Goal: Use online tool/utility: Utilize a website feature to perform a specific function

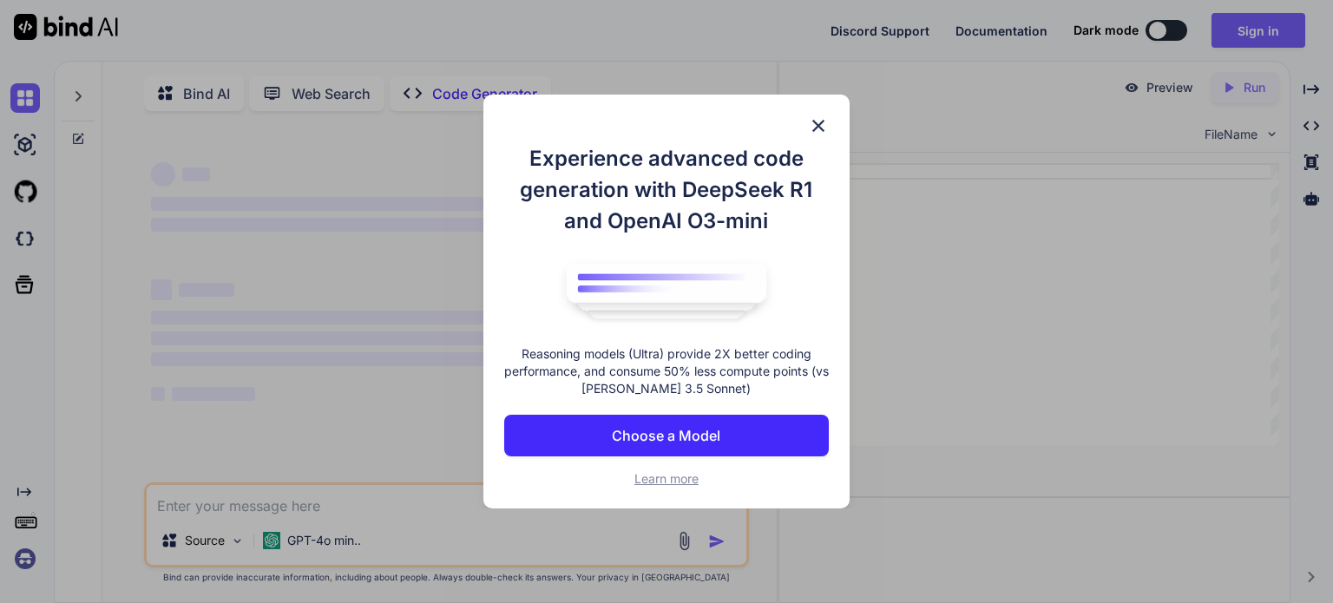
click at [700, 443] on p "Choose a Model" at bounding box center [666, 435] width 109 height 21
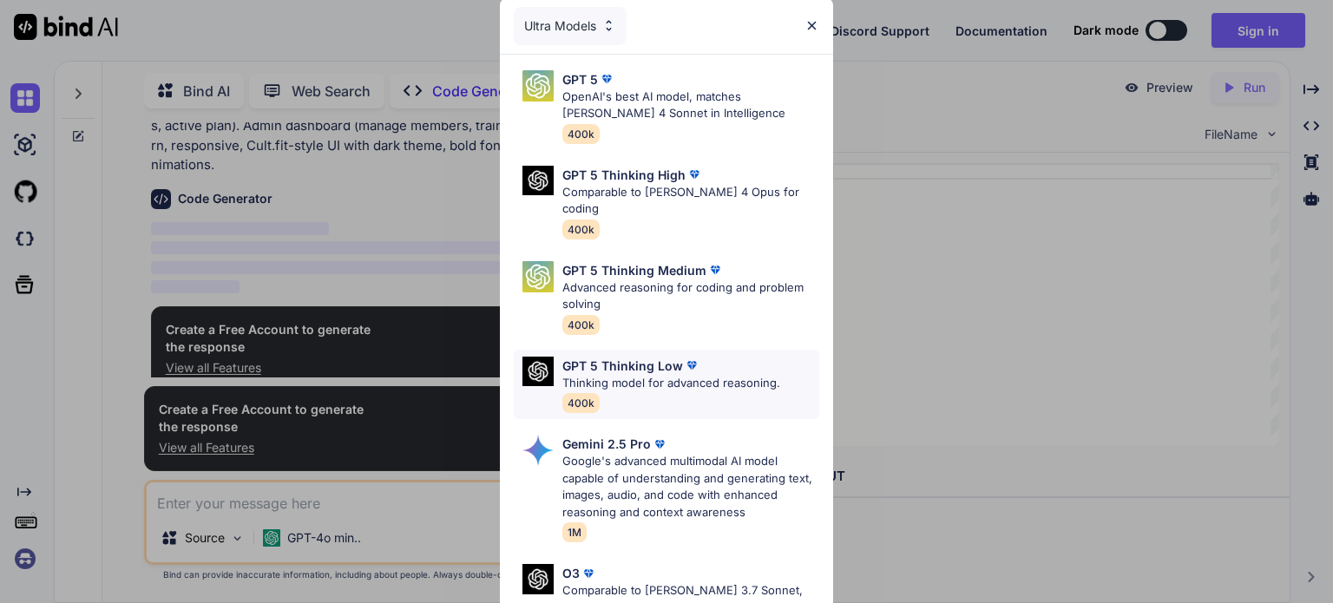
type textarea "x"
click at [809, 22] on img at bounding box center [812, 25] width 15 height 15
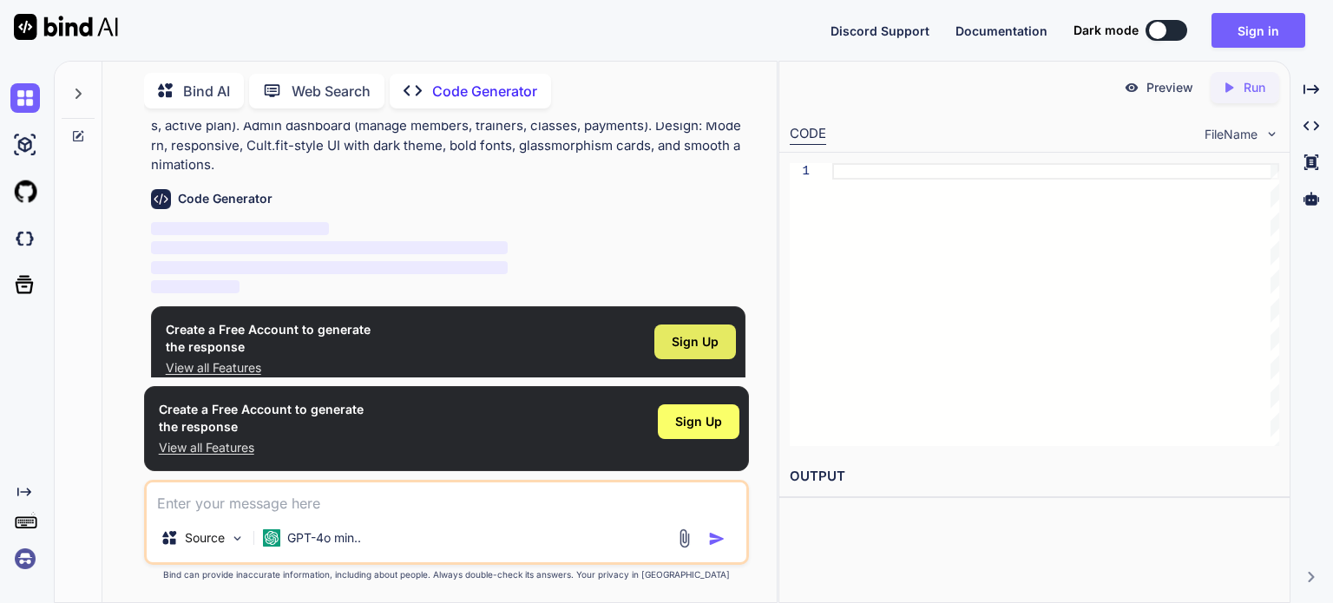
click at [694, 333] on span "Sign Up" at bounding box center [695, 341] width 47 height 17
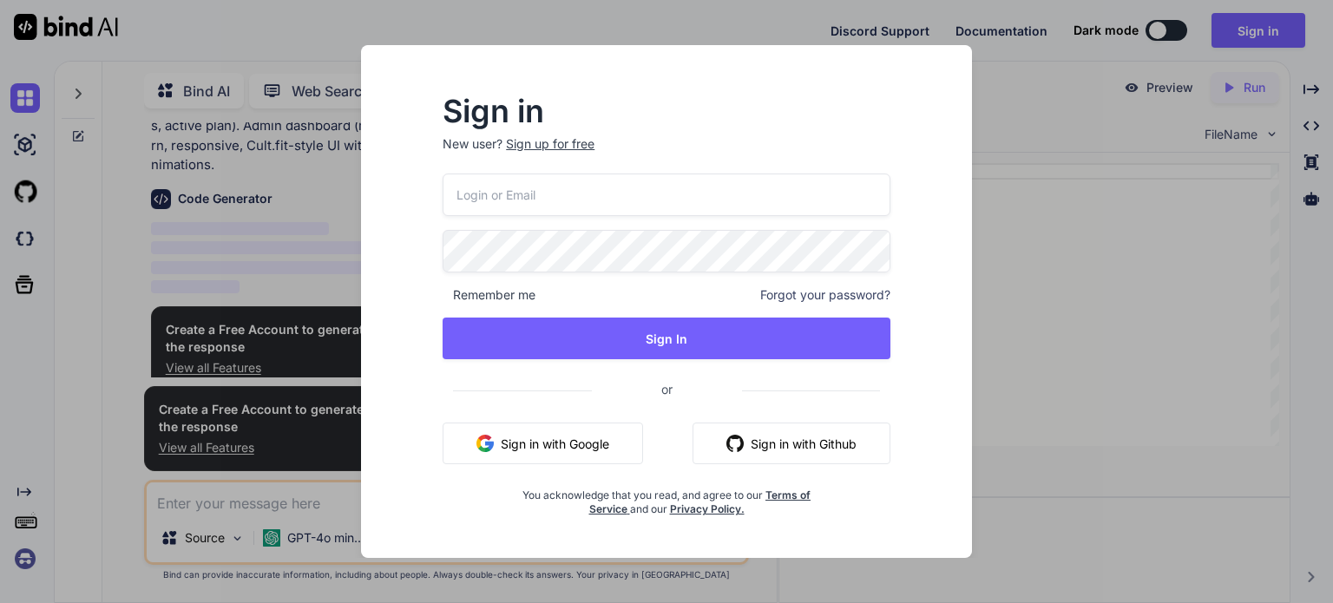
click at [543, 457] on button "Sign in with Google" at bounding box center [543, 444] width 201 height 42
click at [526, 431] on button "Sign in with Google" at bounding box center [543, 444] width 201 height 42
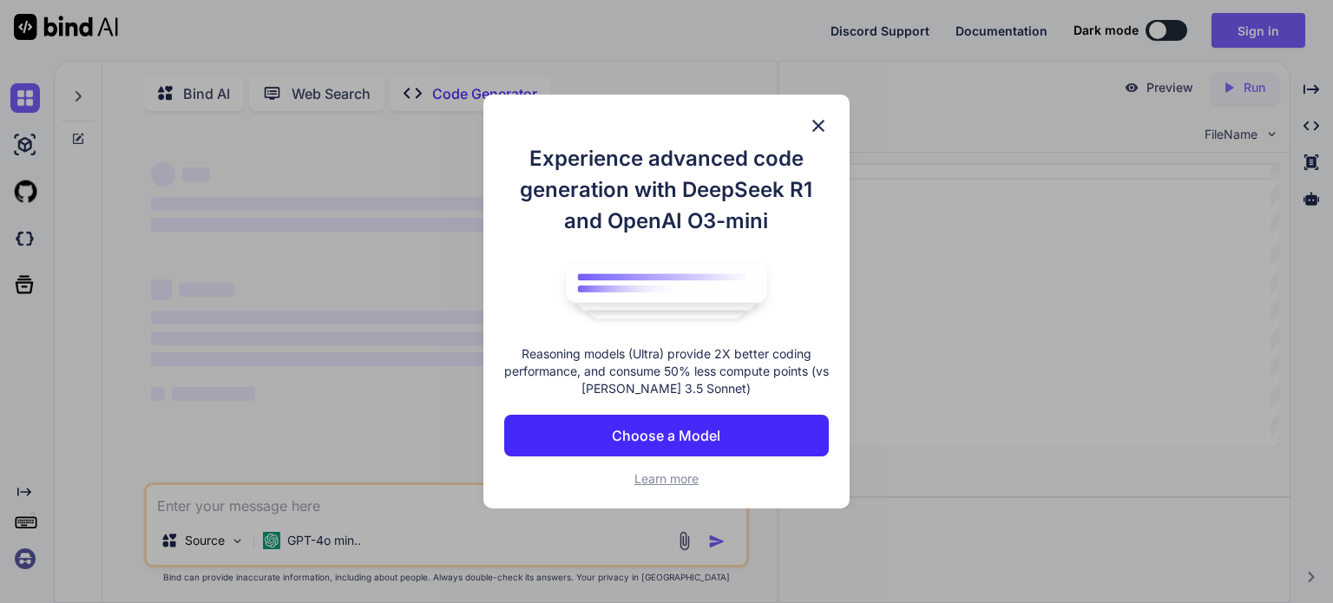
click at [821, 128] on img at bounding box center [818, 125] width 21 height 21
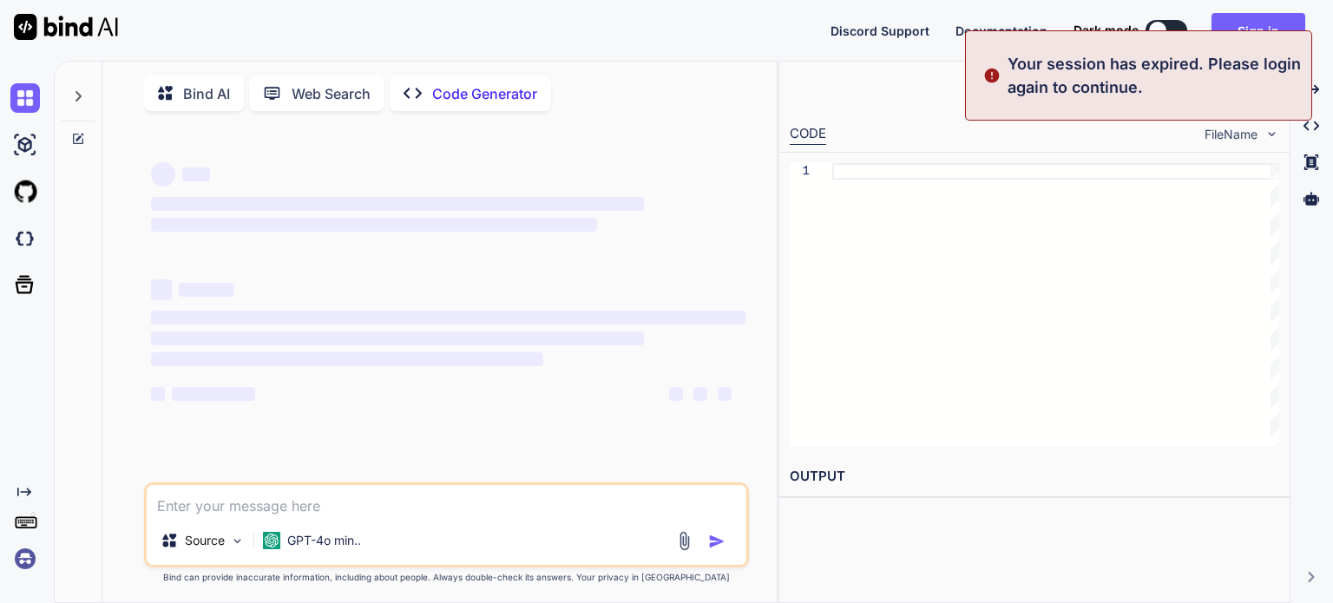
click at [347, 517] on textarea at bounding box center [447, 500] width 600 height 31
type textarea "x"
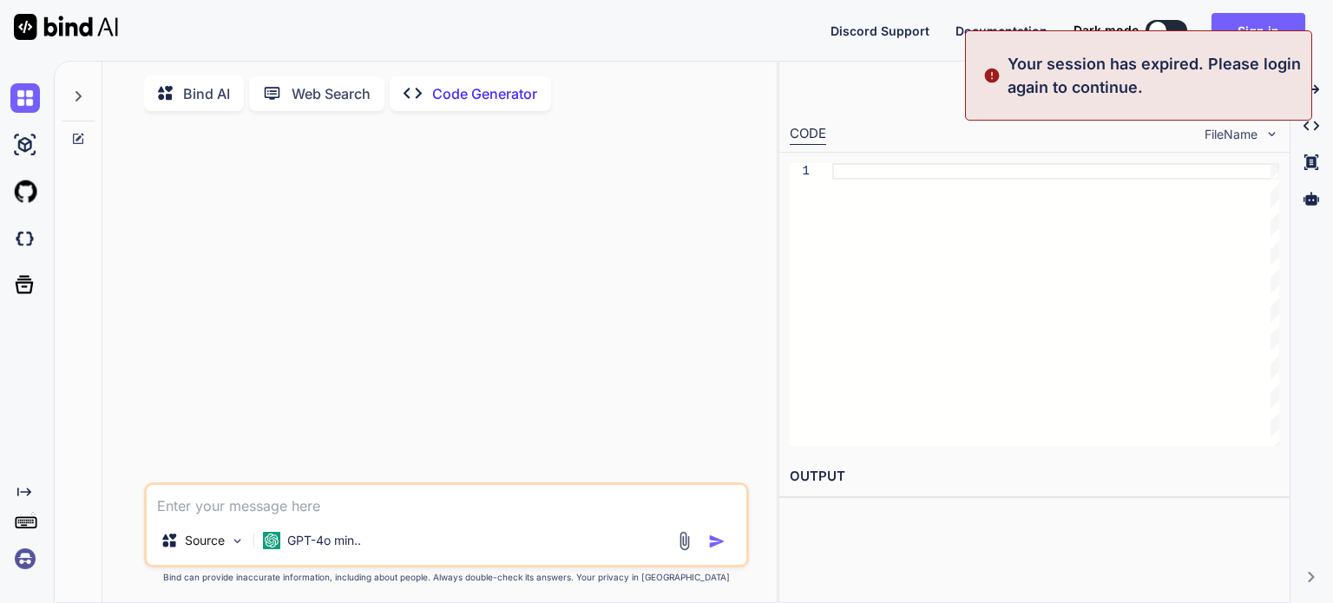
paste textarea "Build a Gym Management System website using the MERN stack (MongoDB, Express.js…"
type textarea "Build a Gym Management System website using the MERN stack (MongoDB, Express.js…"
type textarea "x"
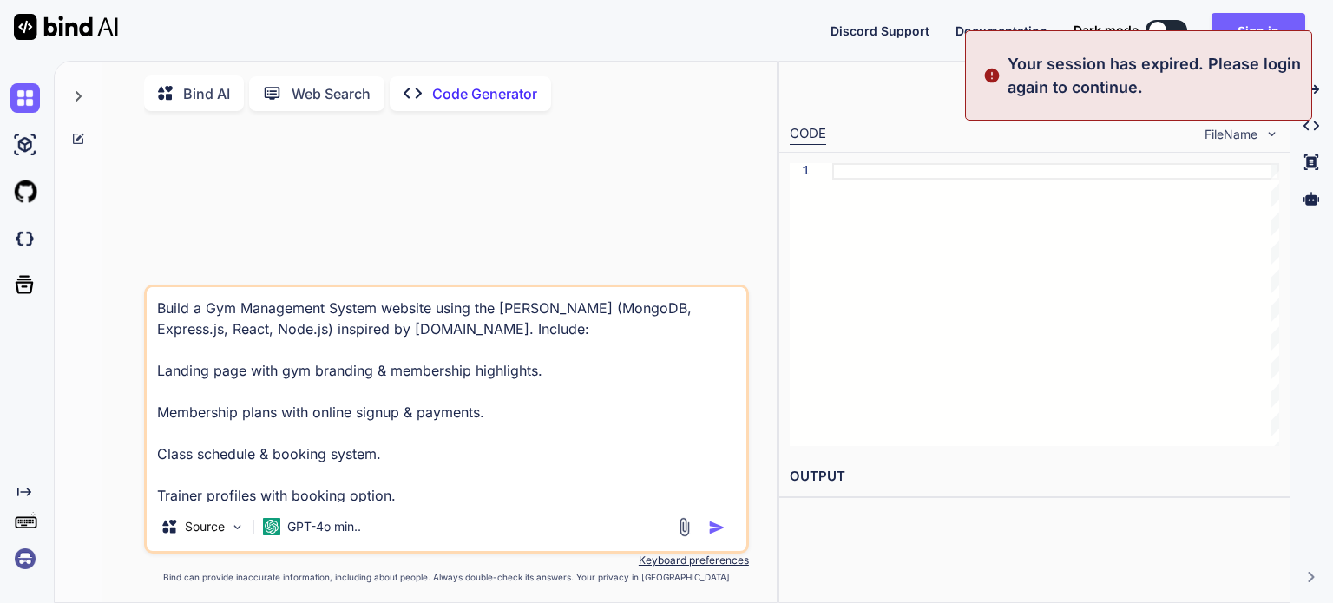
scroll to position [127, 0]
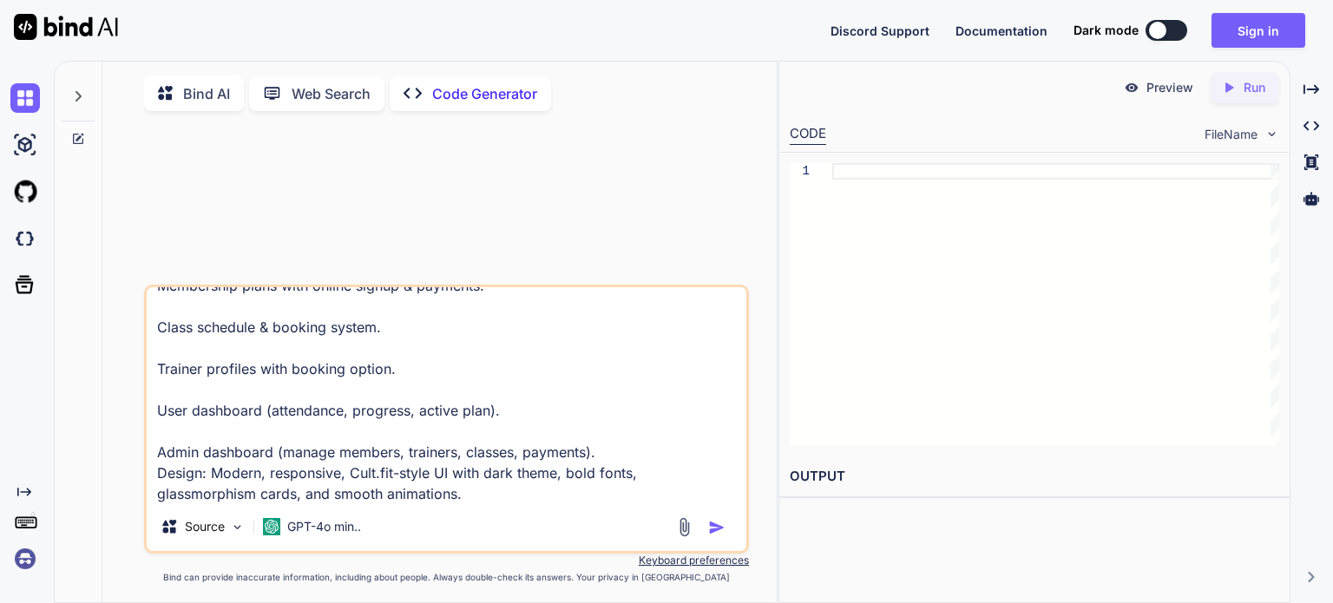
type textarea "Build a Gym Management System website using the MERN stack (MongoDB, Express.js…"
click at [719, 529] on img "button" at bounding box center [716, 527] width 17 height 17
type textarea "x"
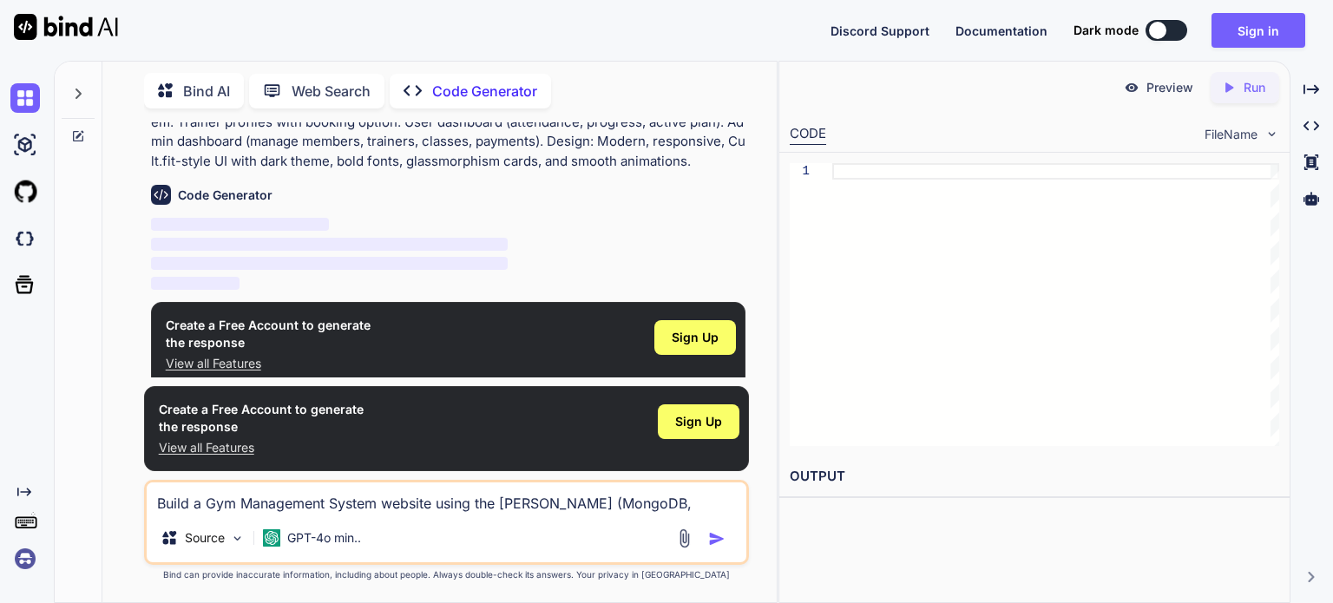
scroll to position [126, 0]
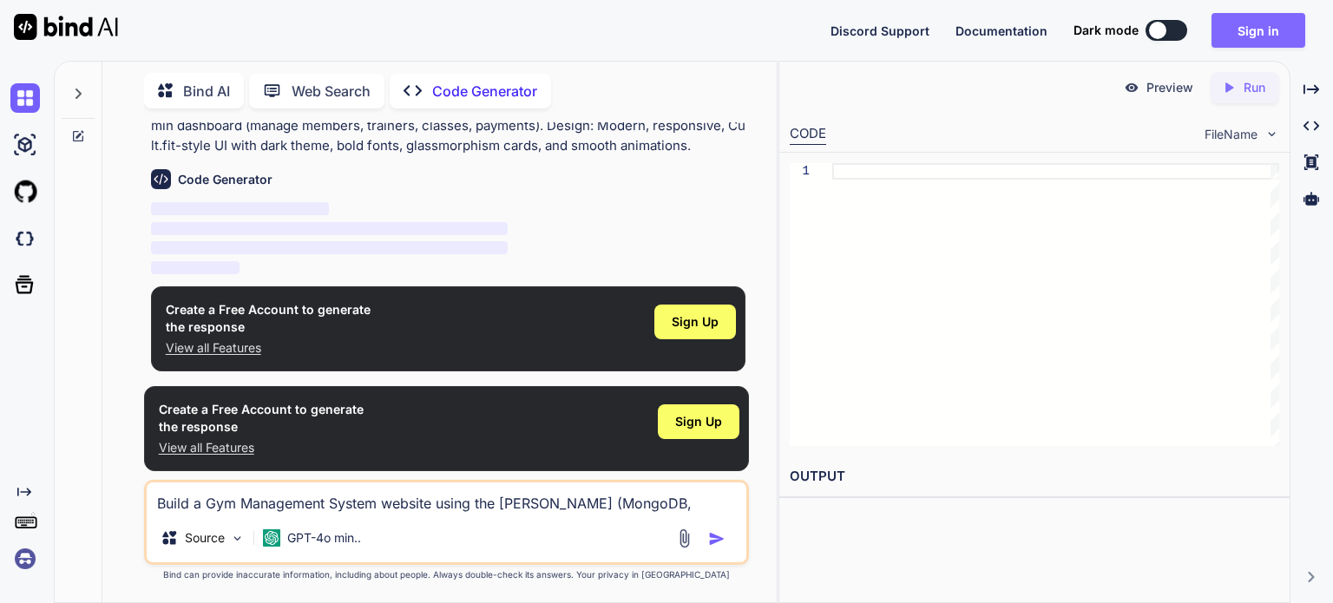
click at [1262, 26] on button "Sign in" at bounding box center [1259, 30] width 94 height 35
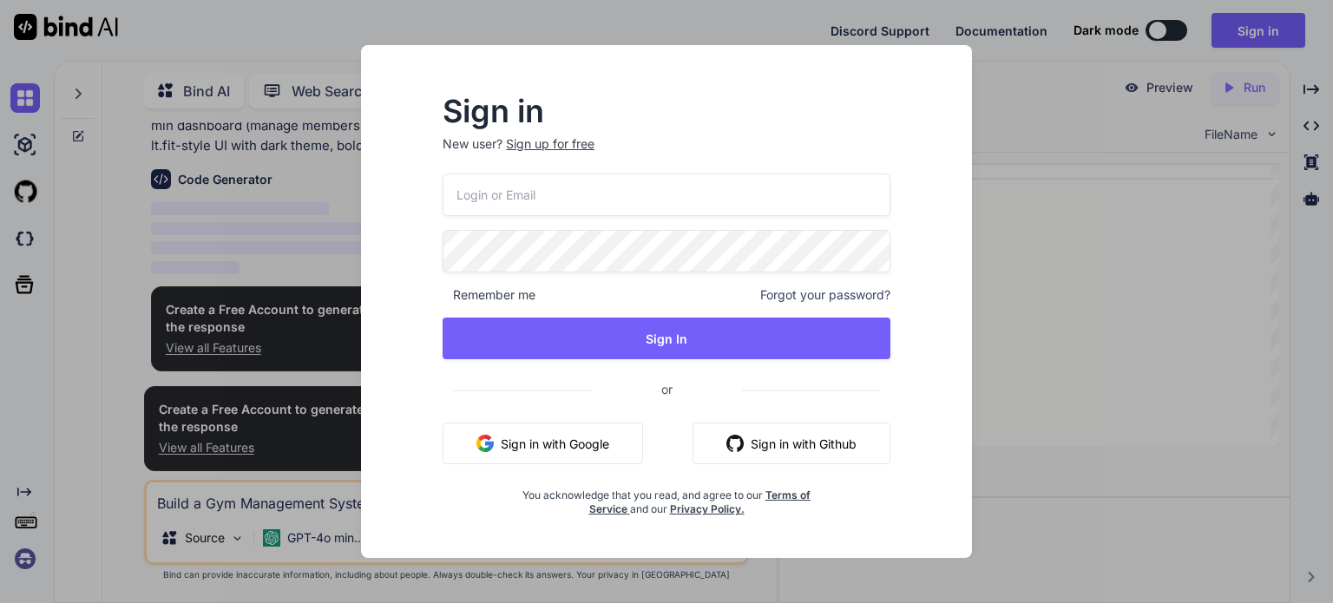
click at [545, 451] on button "Sign in with Google" at bounding box center [543, 444] width 201 height 42
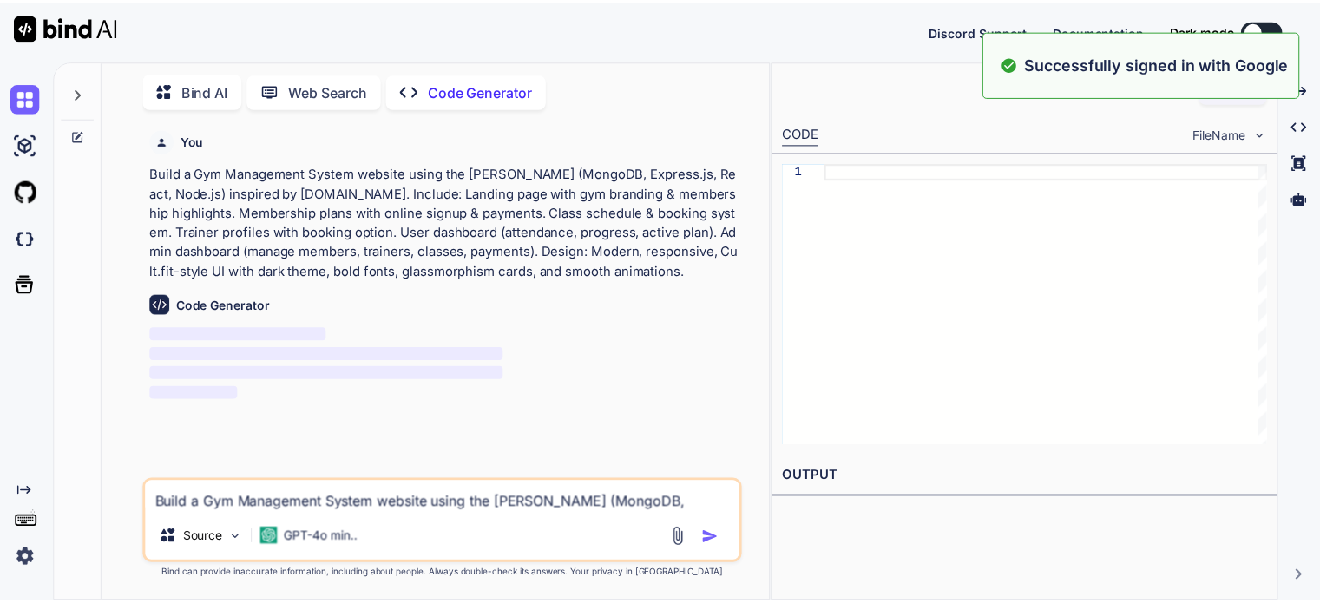
scroll to position [0, 0]
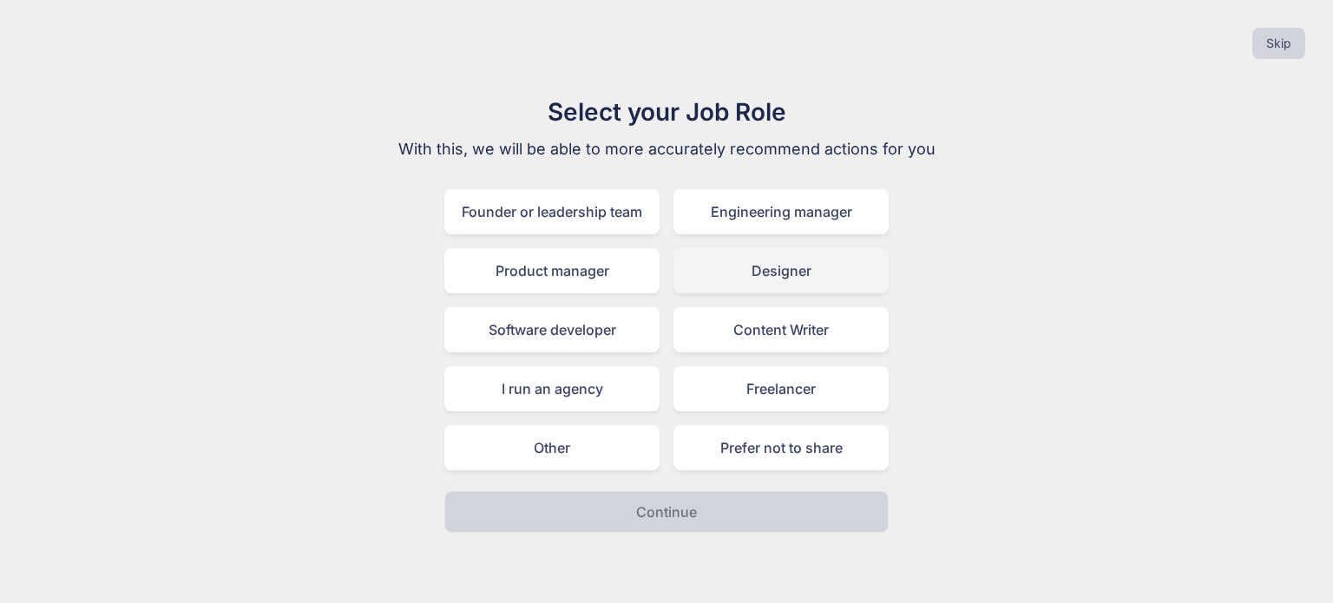
click at [795, 269] on div "Designer" at bounding box center [781, 270] width 215 height 45
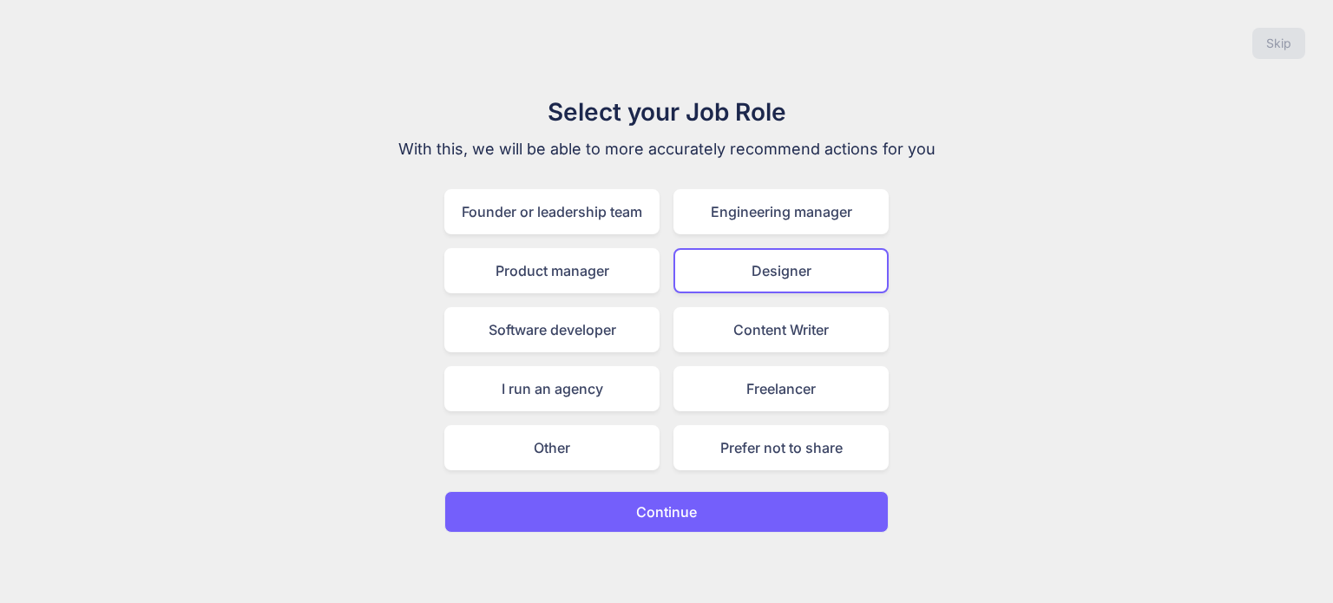
click at [722, 504] on button "Continue" at bounding box center [666, 512] width 444 height 42
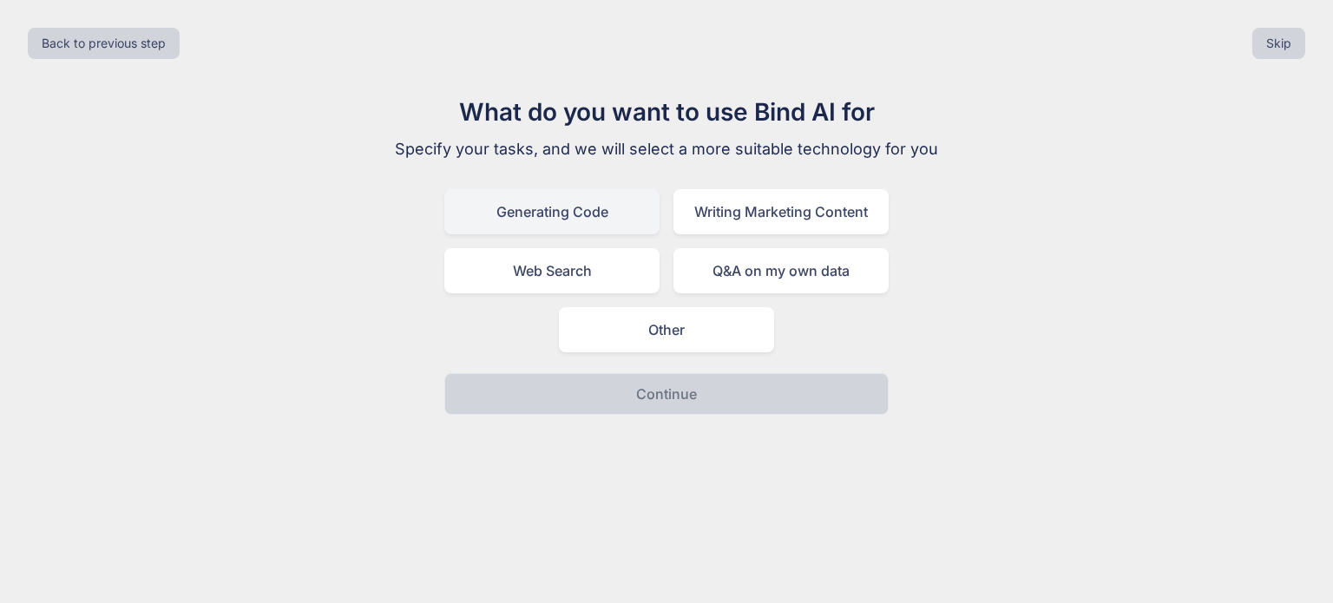
click at [615, 214] on div "Generating Code" at bounding box center [551, 211] width 215 height 45
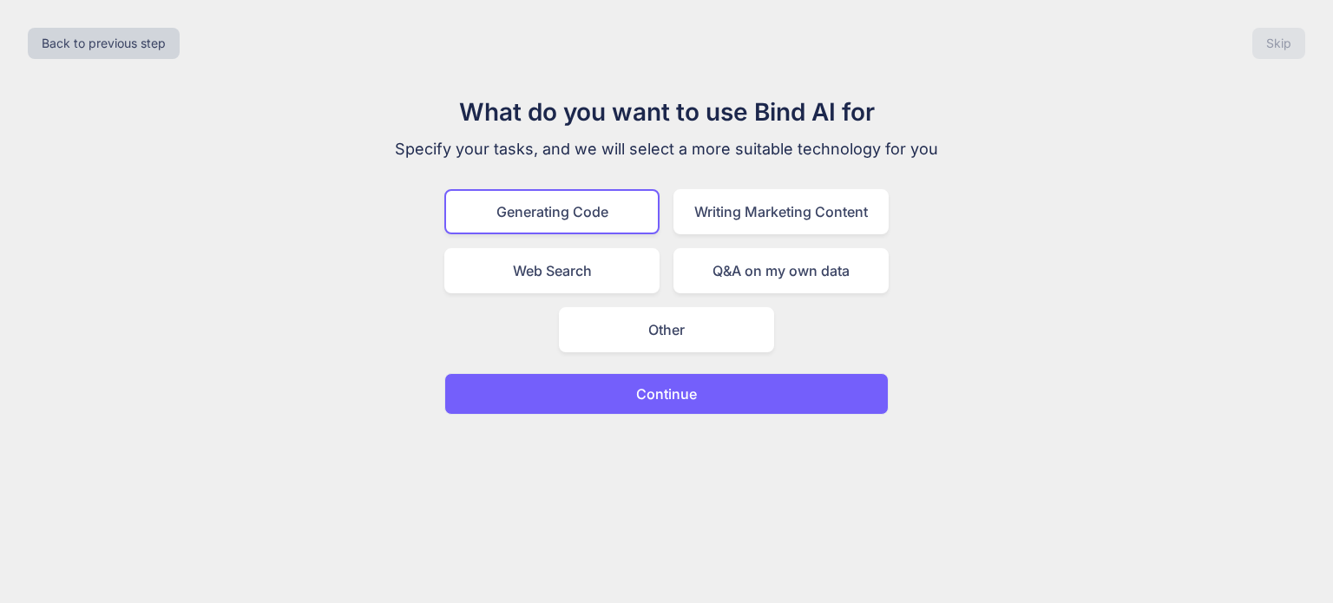
click at [685, 396] on p "Continue" at bounding box center [666, 394] width 61 height 21
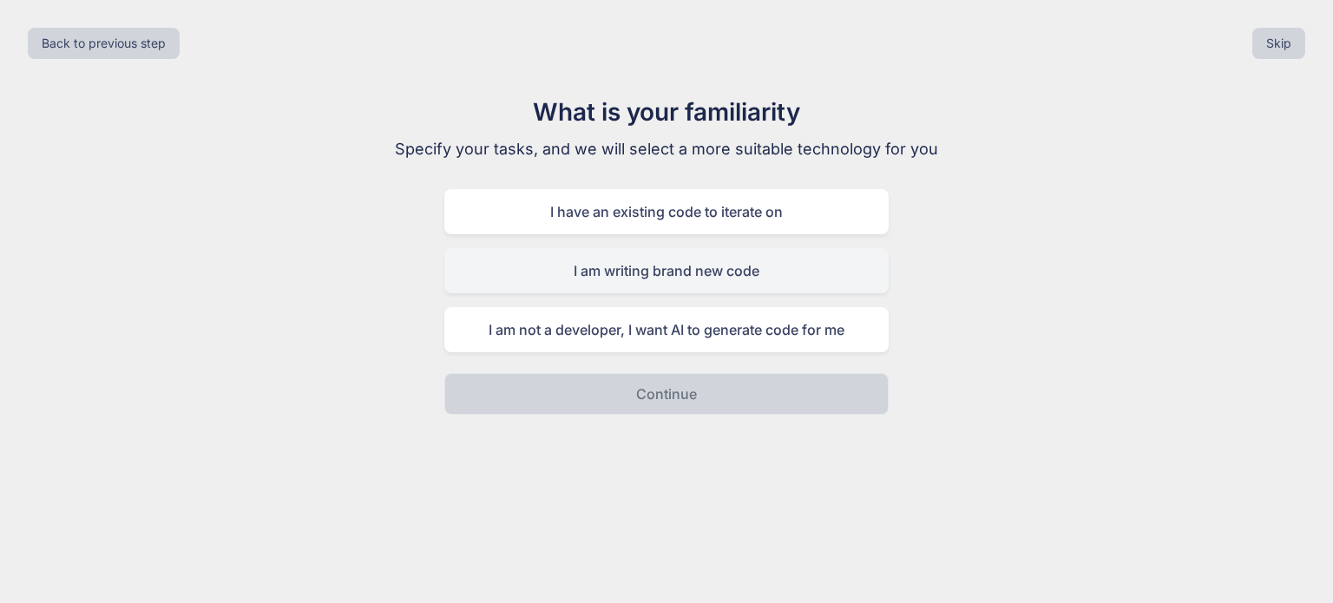
click at [751, 270] on div "I am writing brand new code" at bounding box center [666, 270] width 444 height 45
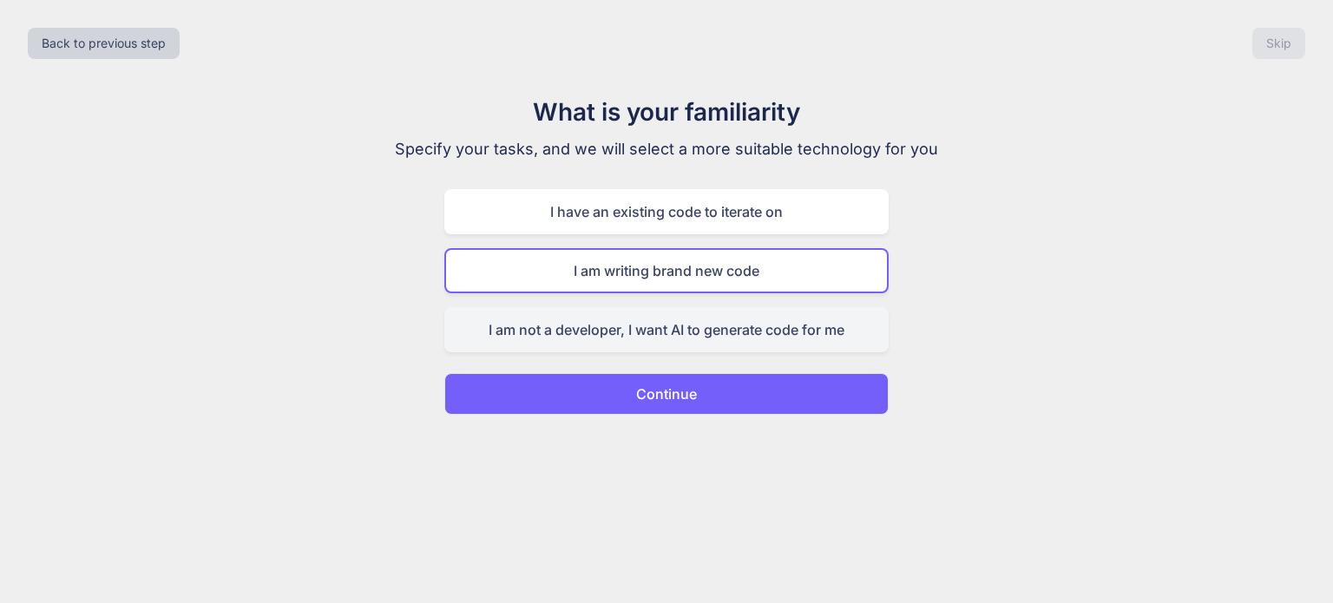
click at [767, 319] on div "I am not a developer, I want AI to generate code for me" at bounding box center [666, 329] width 444 height 45
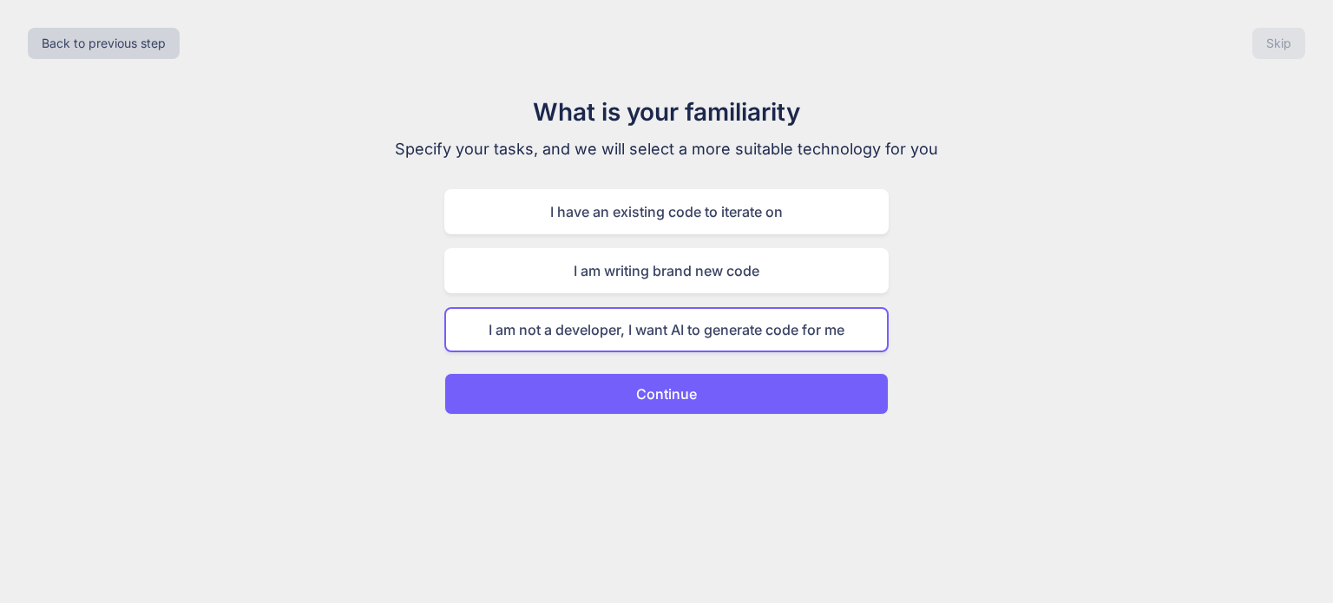
click at [712, 398] on button "Continue" at bounding box center [666, 394] width 444 height 42
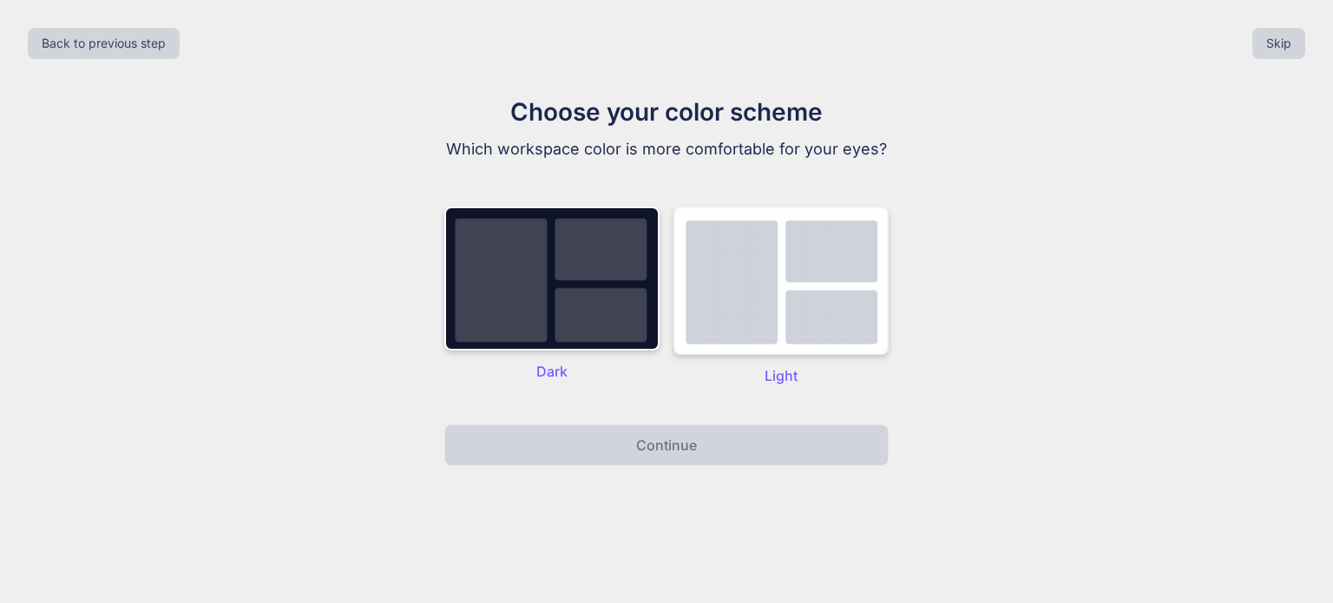
click at [780, 301] on img at bounding box center [781, 281] width 215 height 148
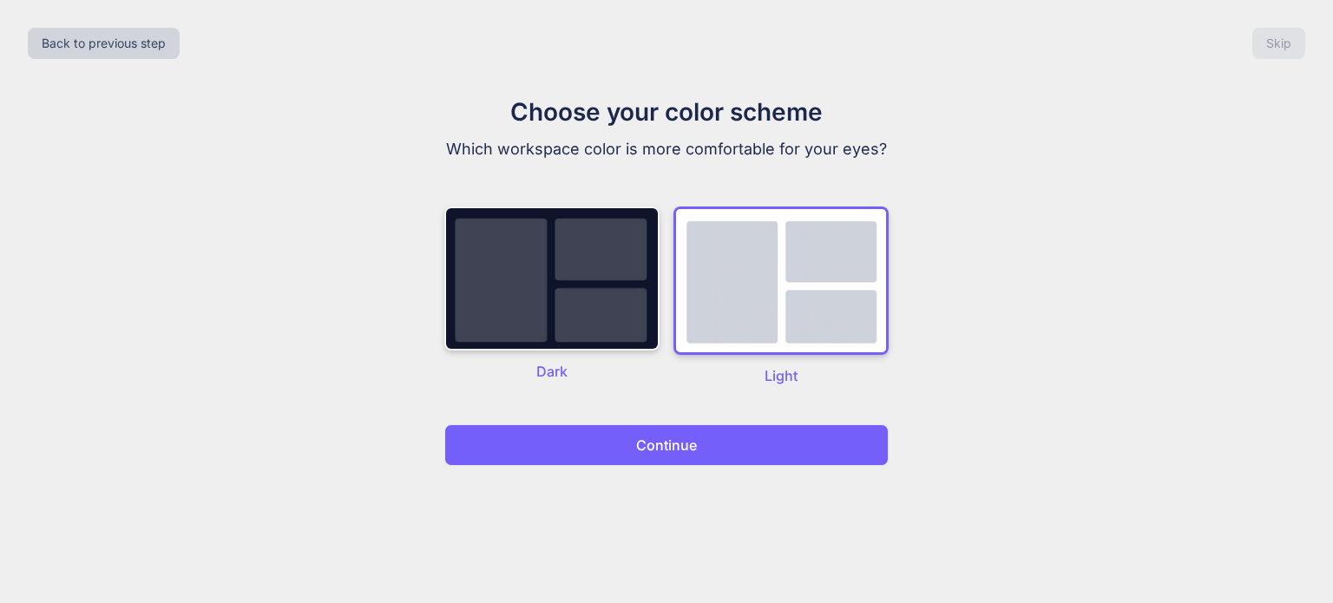
click at [608, 283] on img at bounding box center [551, 279] width 215 height 144
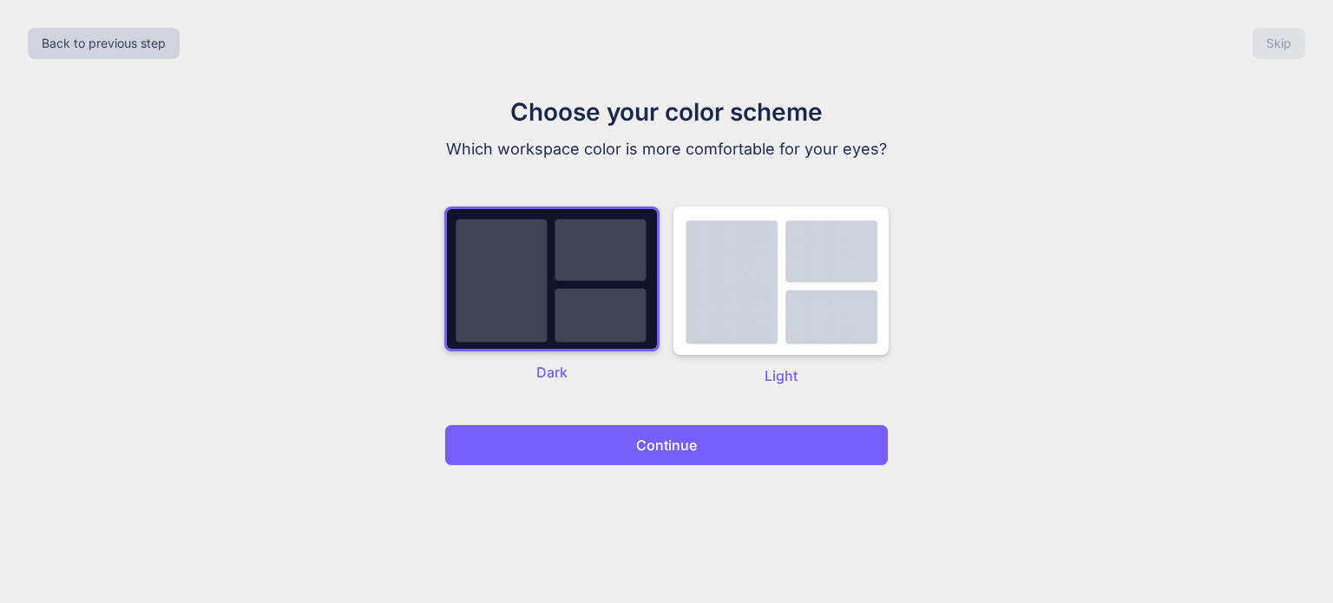
click at [666, 457] on button "Continue" at bounding box center [666, 446] width 444 height 42
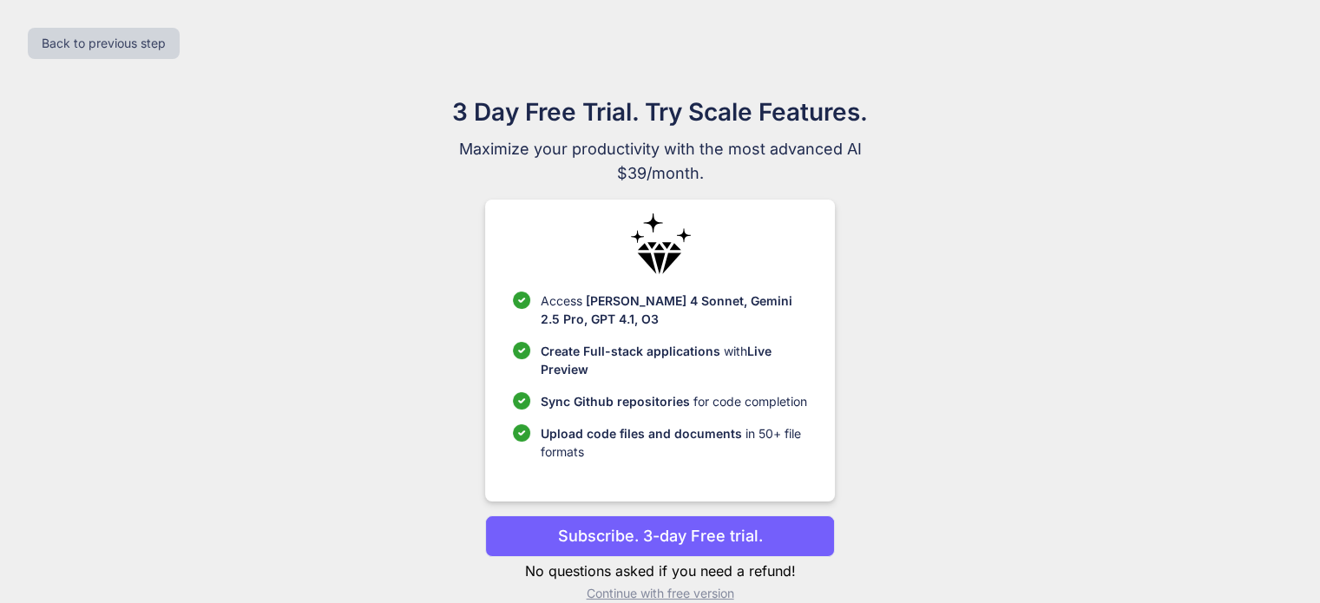
scroll to position [26, 0]
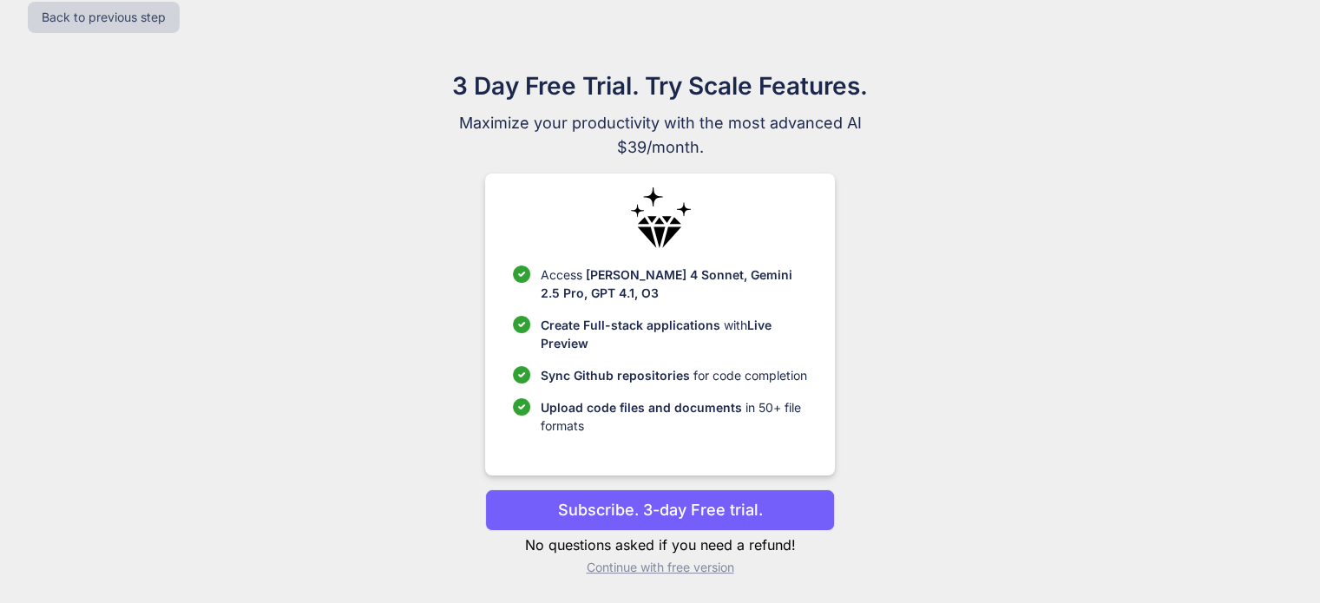
click at [634, 572] on p "Continue with free version" at bounding box center [660, 567] width 350 height 17
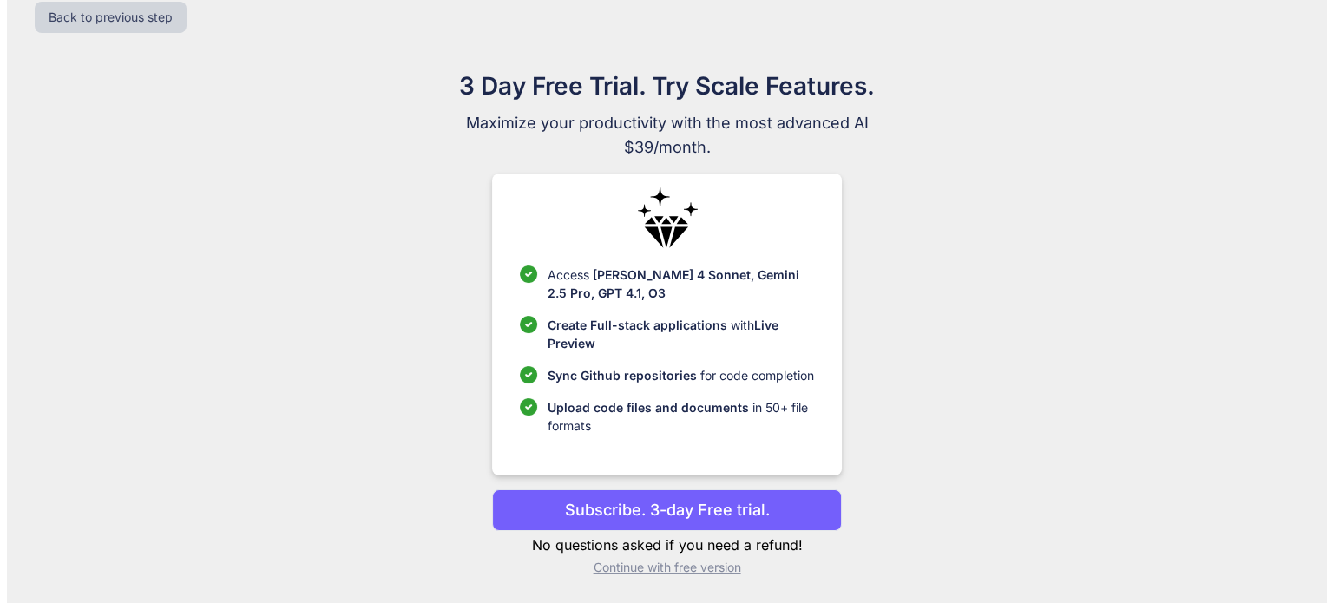
scroll to position [0, 0]
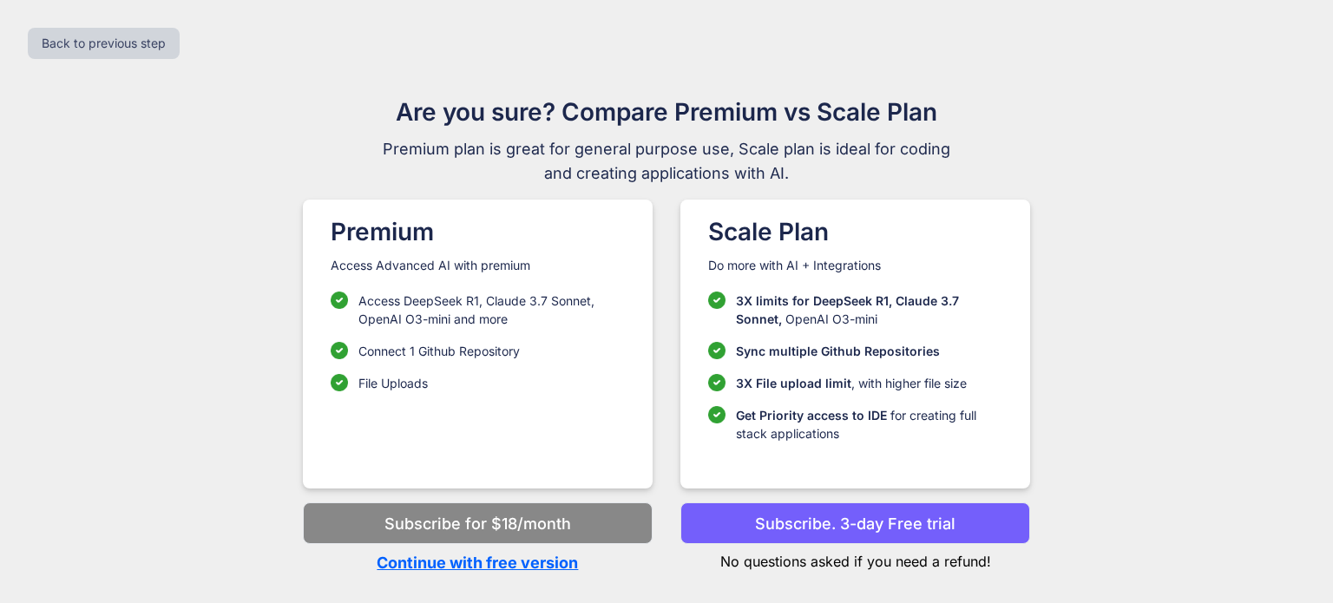
click at [531, 568] on p "Continue with free version" at bounding box center [478, 562] width 350 height 23
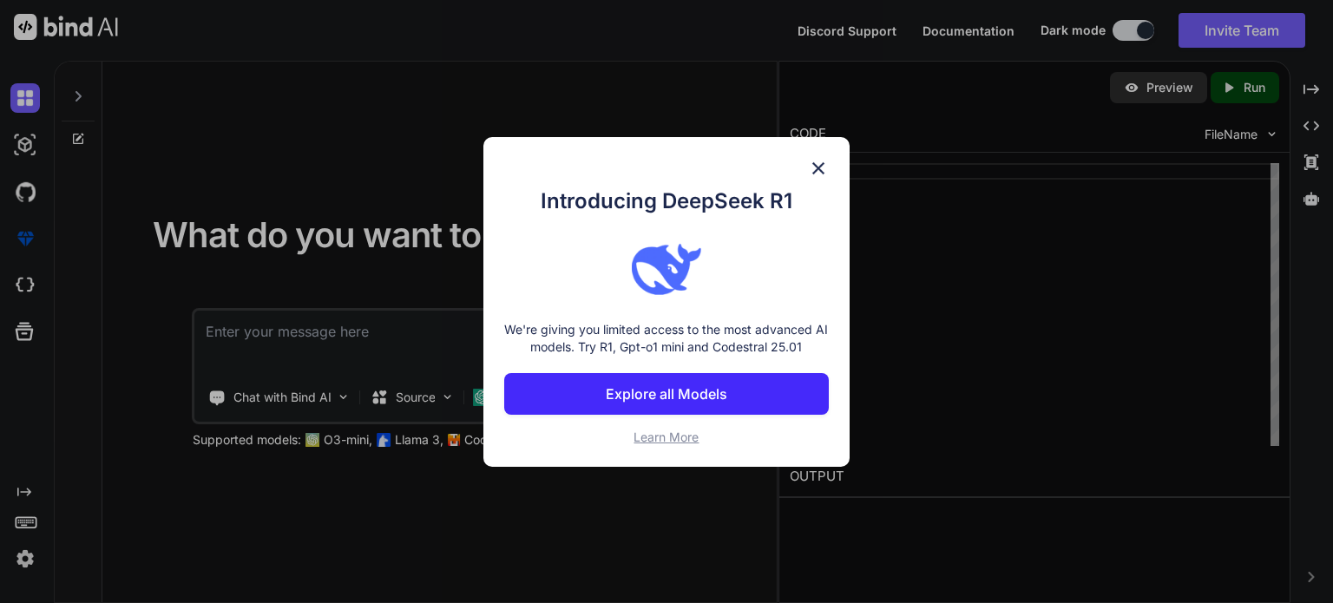
click at [815, 173] on img at bounding box center [818, 168] width 21 height 21
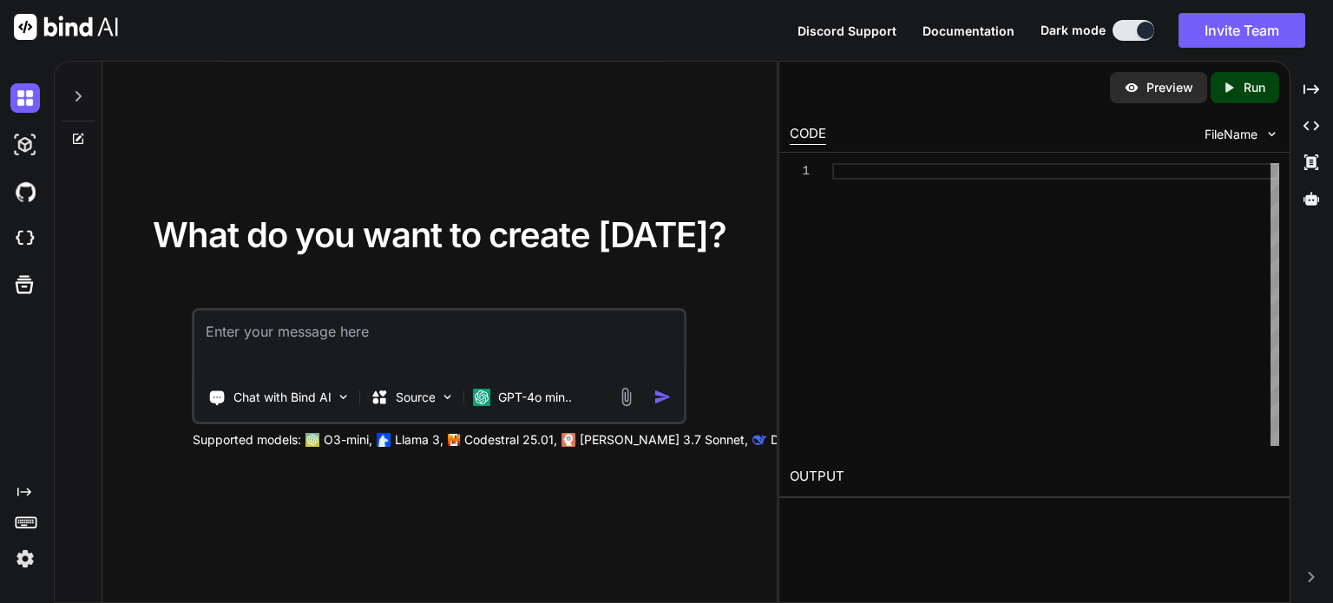
click at [538, 332] on textarea at bounding box center [439, 343] width 489 height 64
paste textarea "Build a Gym Management System website using the MERN stack (MongoDB, Express.js…"
type textarea "Build a Gym Management System website using the MERN stack (MongoDB, Express.js…"
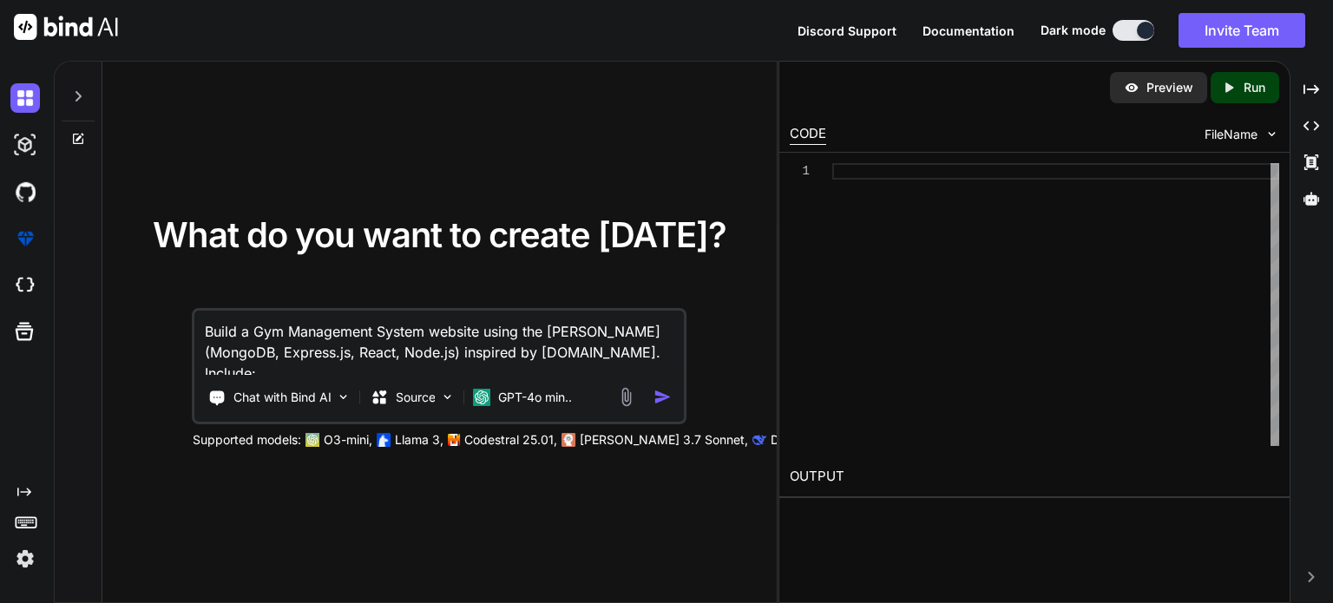
scroll to position [126, 0]
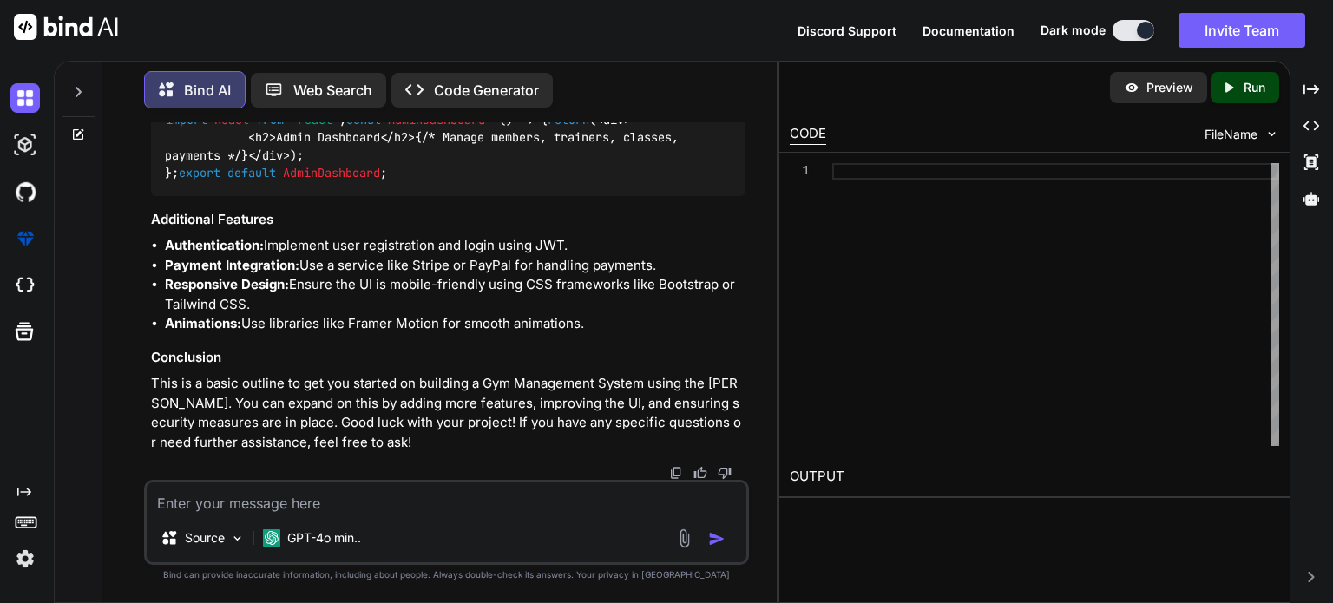
scroll to position [4321, 0]
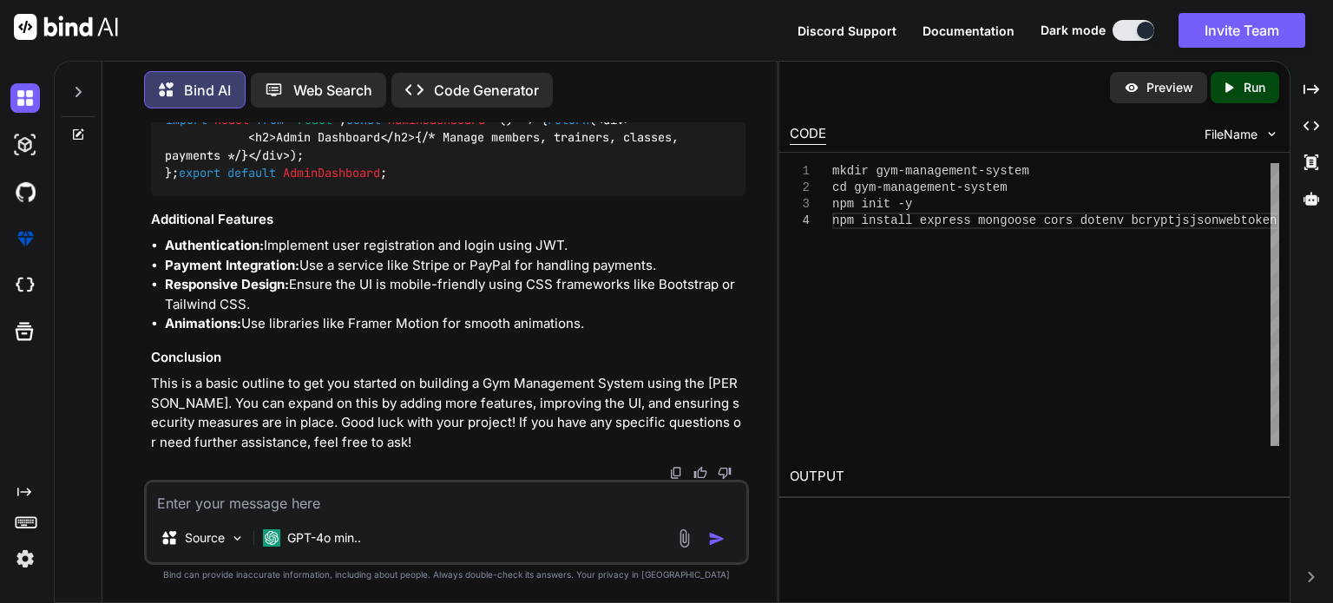
click at [1250, 80] on p "Run" at bounding box center [1255, 87] width 22 height 17
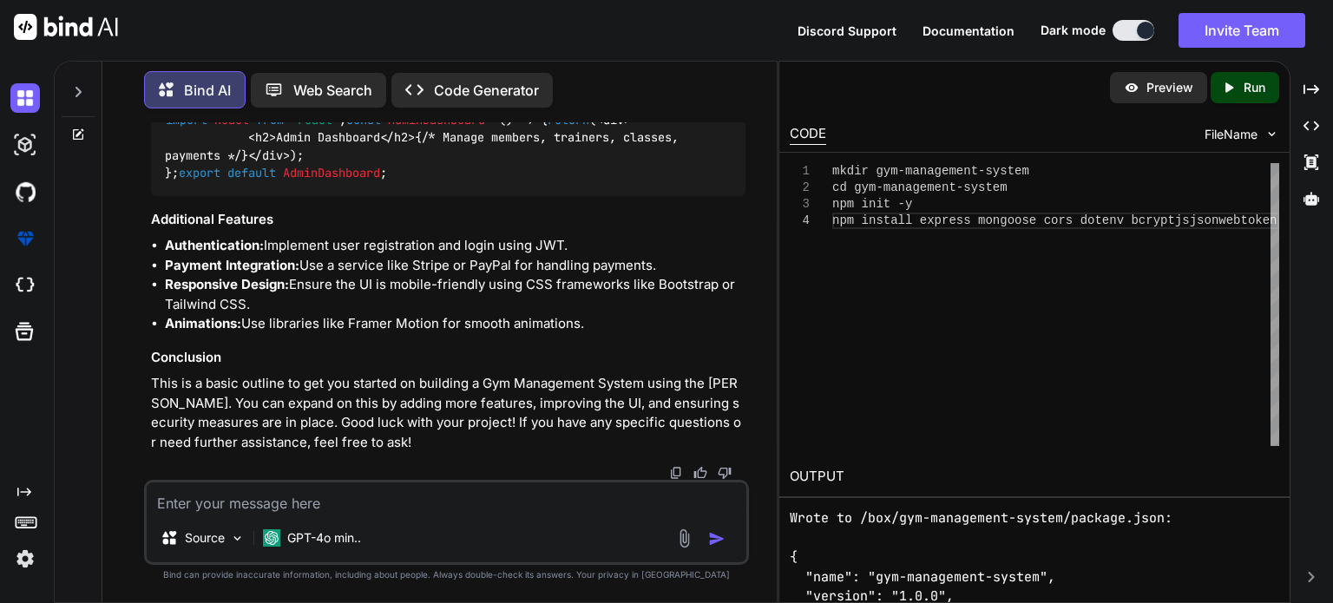
click at [1224, 136] on span "FileName" at bounding box center [1231, 134] width 53 height 17
click at [1139, 97] on div "Preview" at bounding box center [1158, 87] width 97 height 31
click at [1231, 137] on span "FileName" at bounding box center [1231, 134] width 53 height 17
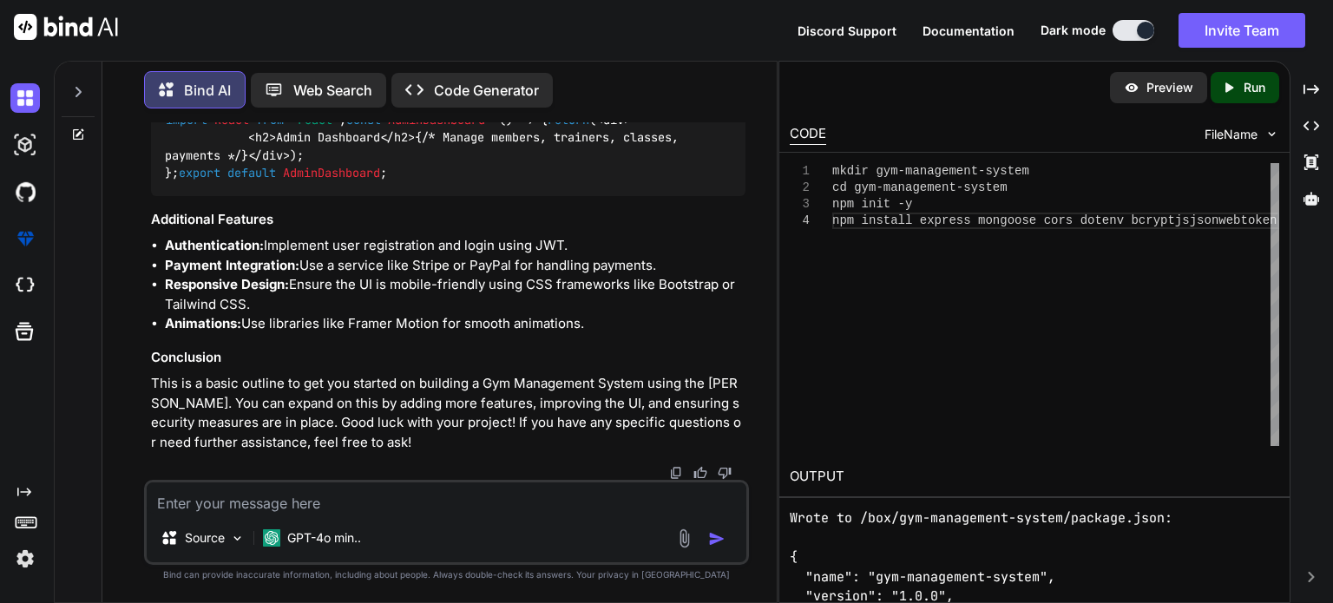
click at [1231, 137] on span "FileName" at bounding box center [1231, 134] width 53 height 17
click at [1234, 87] on icon "Created with Pixso." at bounding box center [1229, 88] width 16 height 16
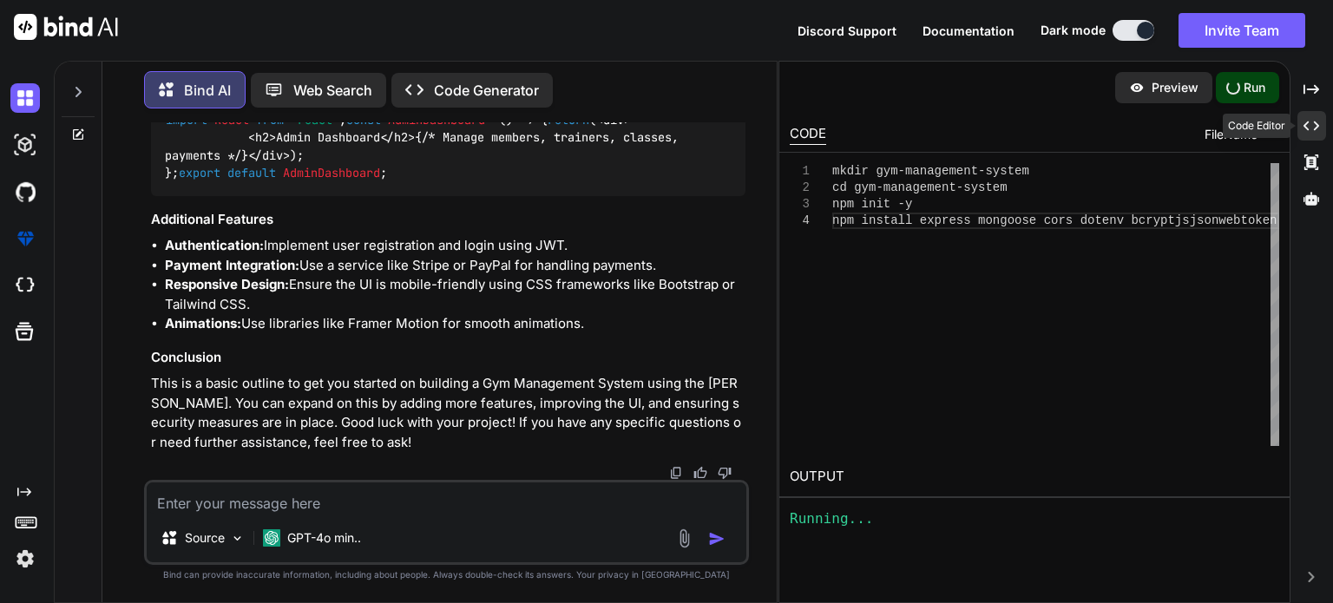
click at [1320, 122] on icon "Created with Pixso." at bounding box center [1312, 126] width 16 height 16
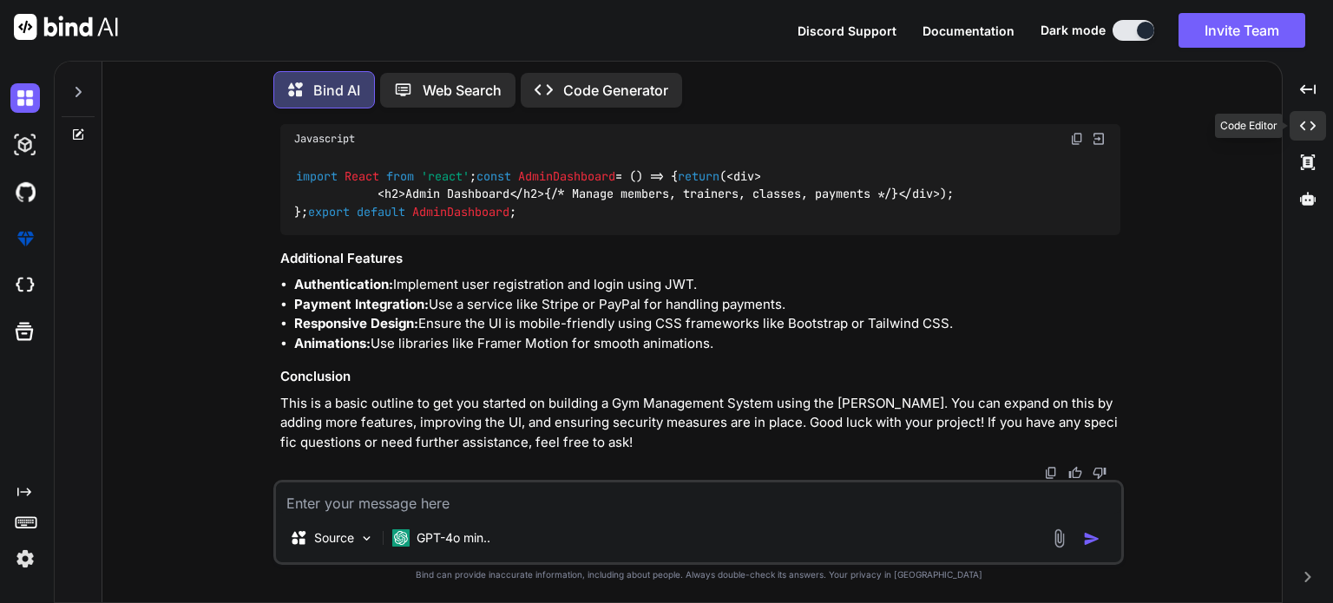
scroll to position [4246, 0]
click at [1307, 170] on div "Created with Pixso." at bounding box center [1308, 163] width 36 height 30
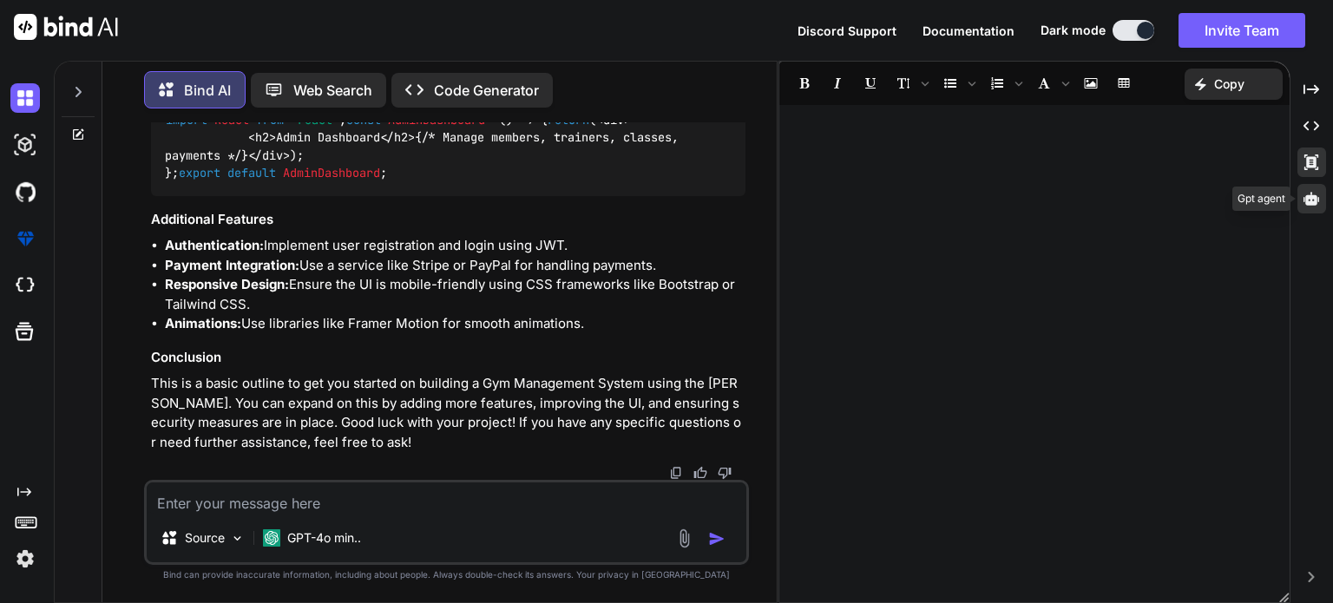
click at [1306, 198] on icon at bounding box center [1312, 198] width 16 height 13
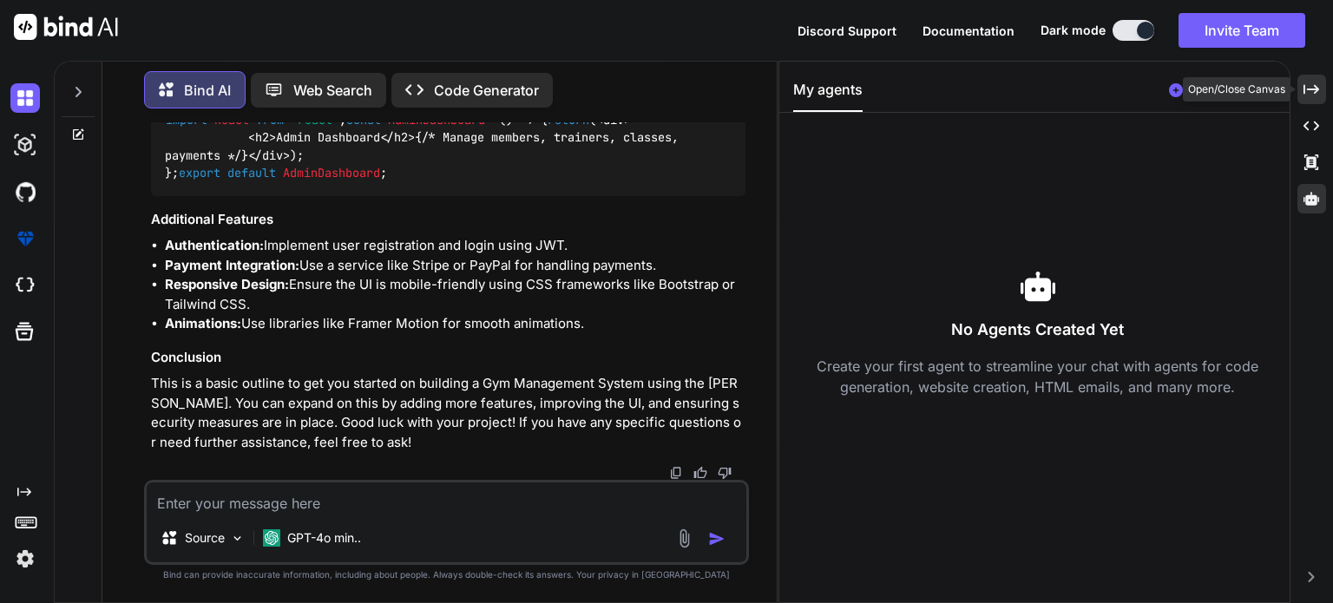
click at [1313, 93] on icon "Created with Pixso." at bounding box center [1312, 90] width 16 height 16
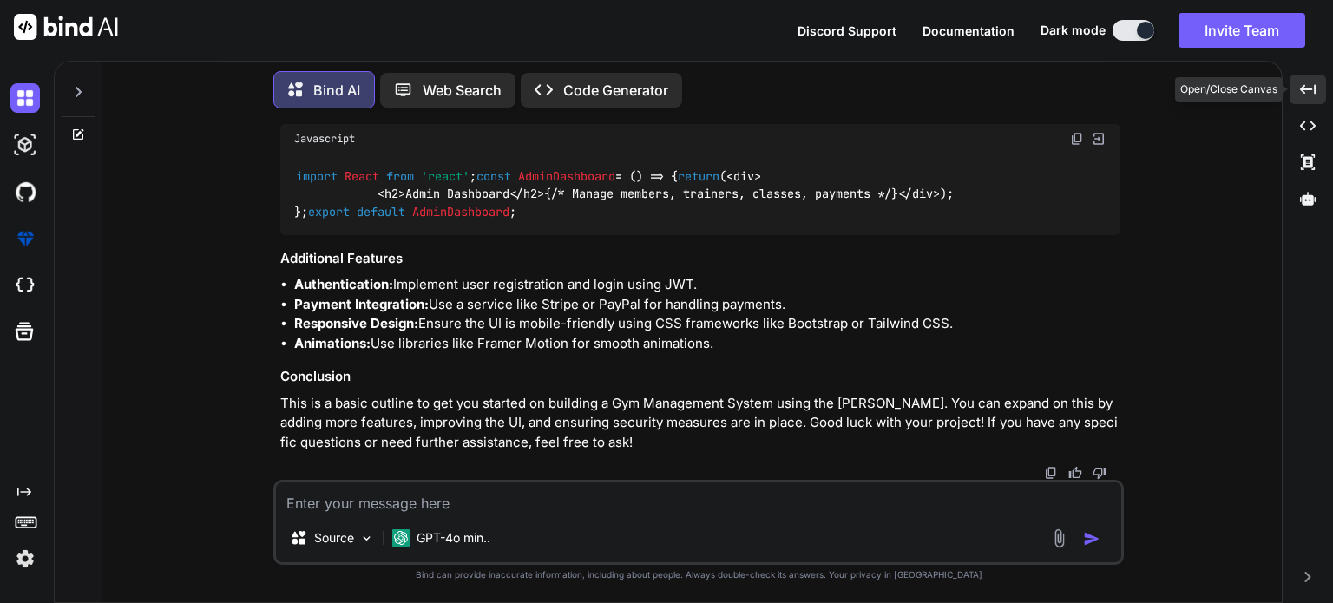
scroll to position [4246, 0]
click at [1307, 127] on icon "Created with Pixso." at bounding box center [1308, 126] width 16 height 16
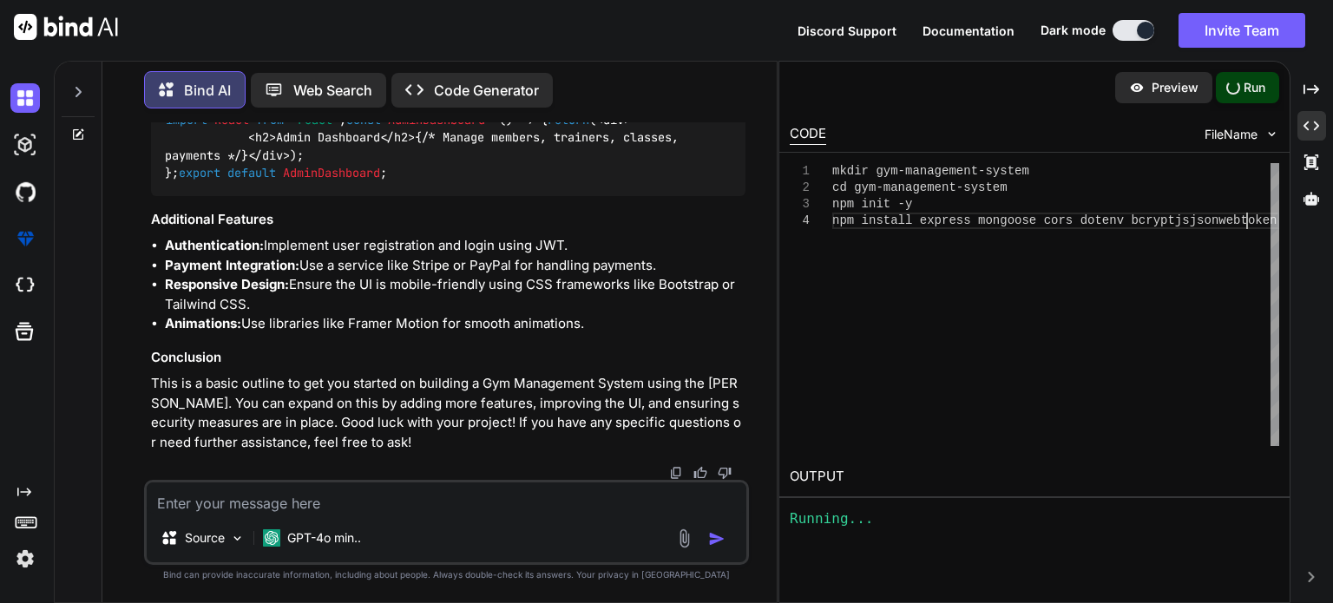
scroll to position [0, 0]
click at [991, 242] on div "mkdir gym-management-system cd gym-management-system npm init -y npm install ex…" at bounding box center [1056, 304] width 447 height 283
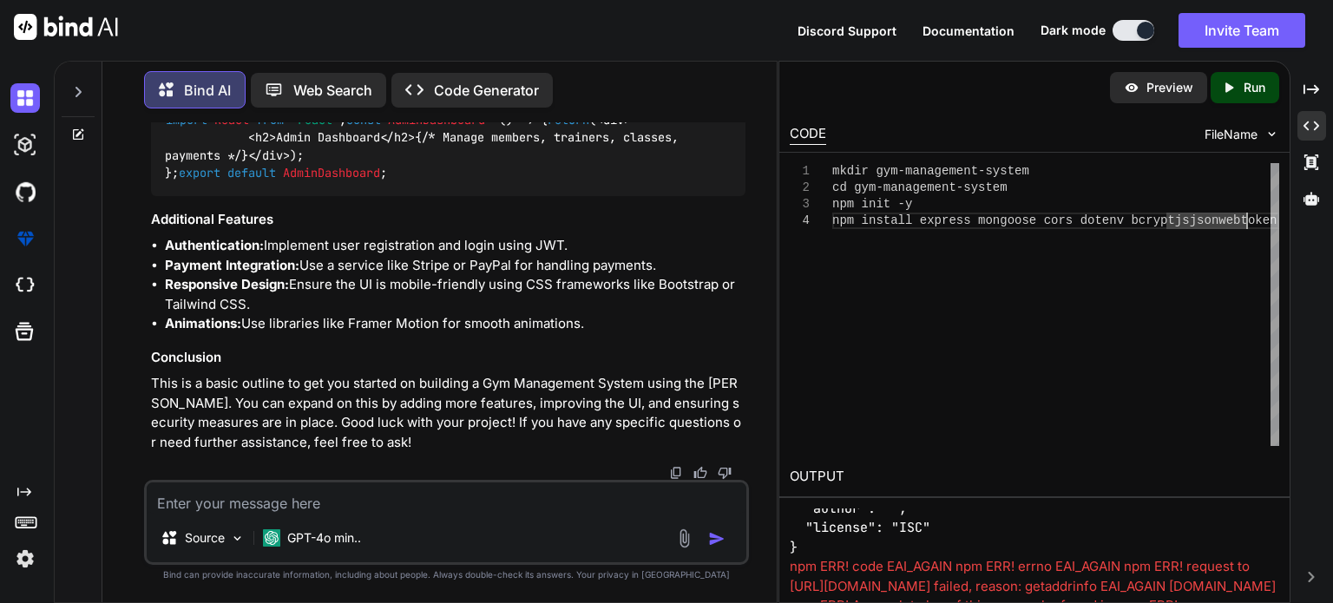
scroll to position [295, 0]
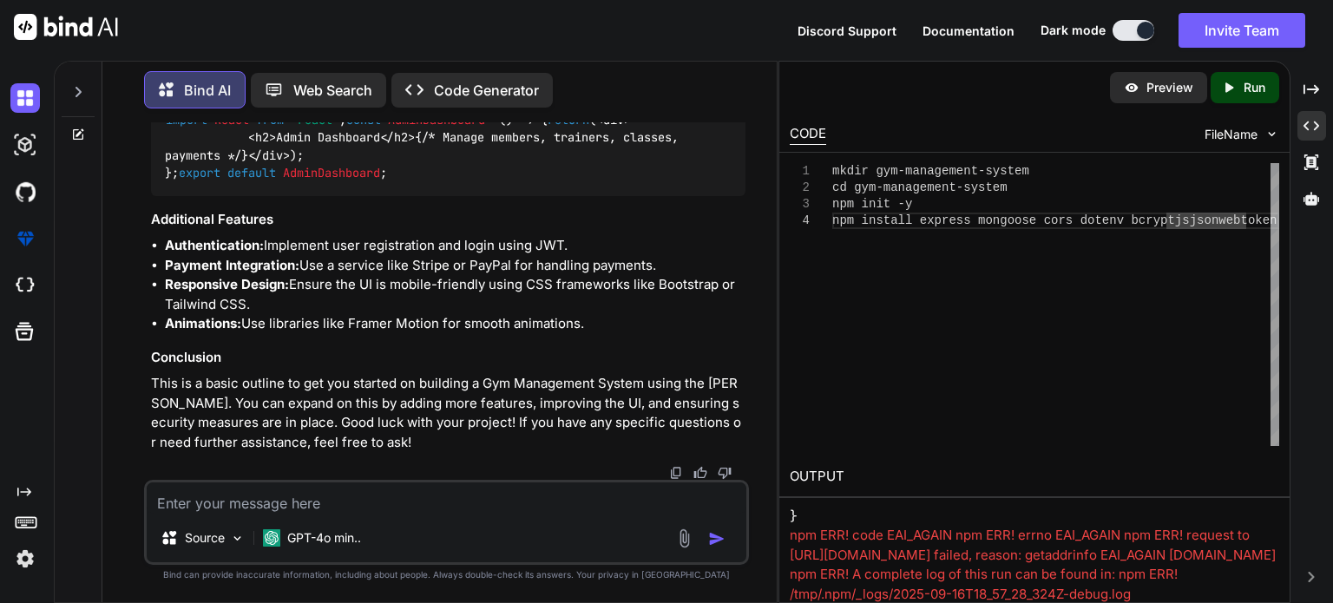
drag, startPoint x: 1171, startPoint y: 596, endPoint x: 786, endPoint y: 537, distance: 389.9
click at [786, 537] on div "OUTPUT Wrote to /box/gym-management-system/package.json: { "name": "gym-managem…" at bounding box center [1035, 531] width 510 height 148
copy div "npm ERR! code EAI_AGAIN npm ERR! errno EAI_AGAIN npm ERR! request to https://re…"
click at [856, 510] on pre "Wrote to /box/gym-management-system/package.json: { "name": "gym-management-sys…" at bounding box center [1035, 389] width 490 height 273
click at [527, 510] on textarea at bounding box center [447, 498] width 600 height 31
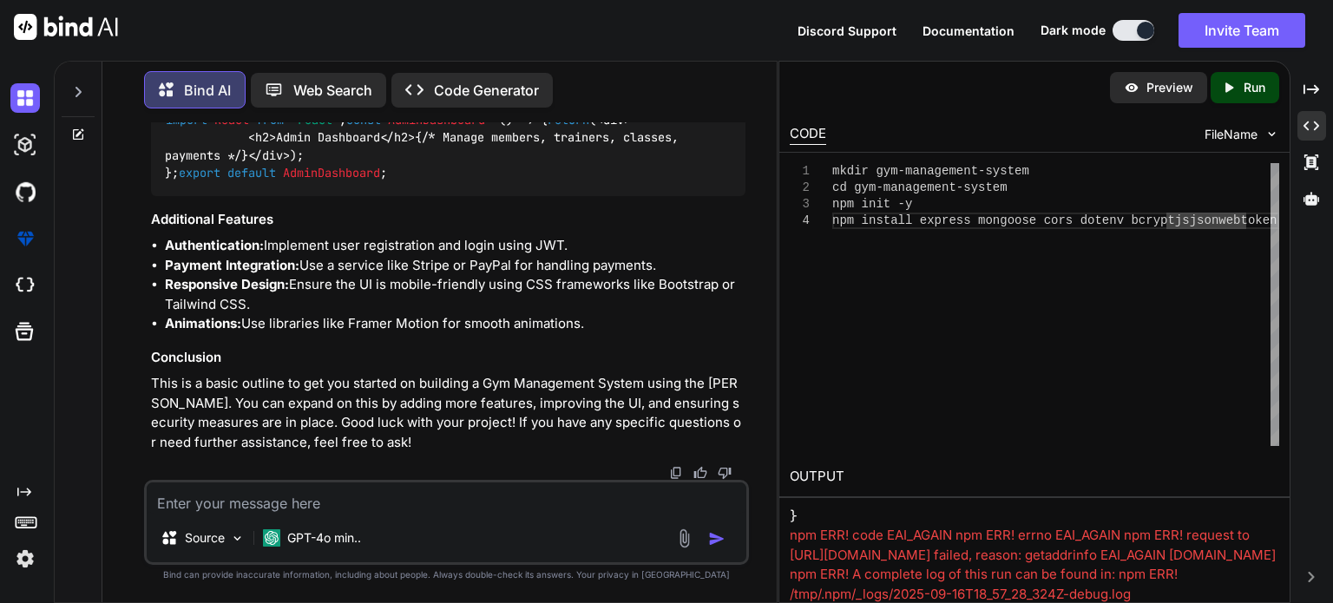
paste textarea "npm ERR! code EAI_AGAIN npm ERR! errno EAI_AGAIN npm ERR! request to https://re…"
type textarea "npm ERR! code EAI_AGAIN npm ERR! errno EAI_AGAIN npm ERR! request to https://re…"
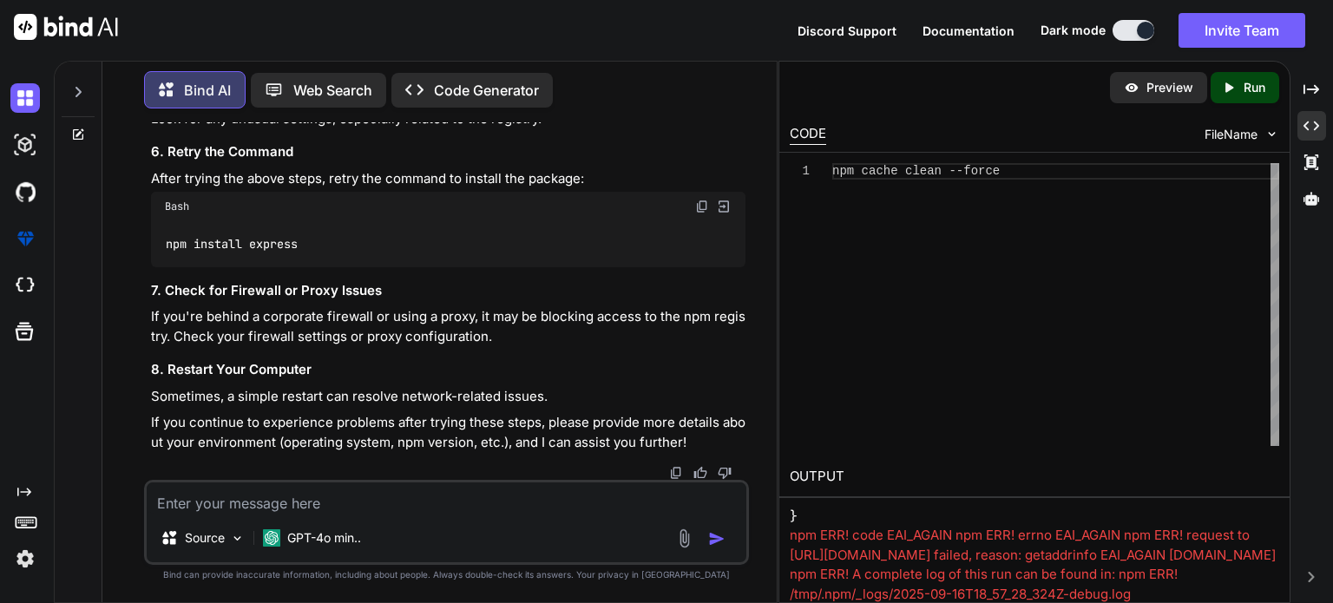
scroll to position [5605, 0]
click at [529, 514] on textarea at bounding box center [447, 498] width 600 height 31
type textarea "i need live preview"
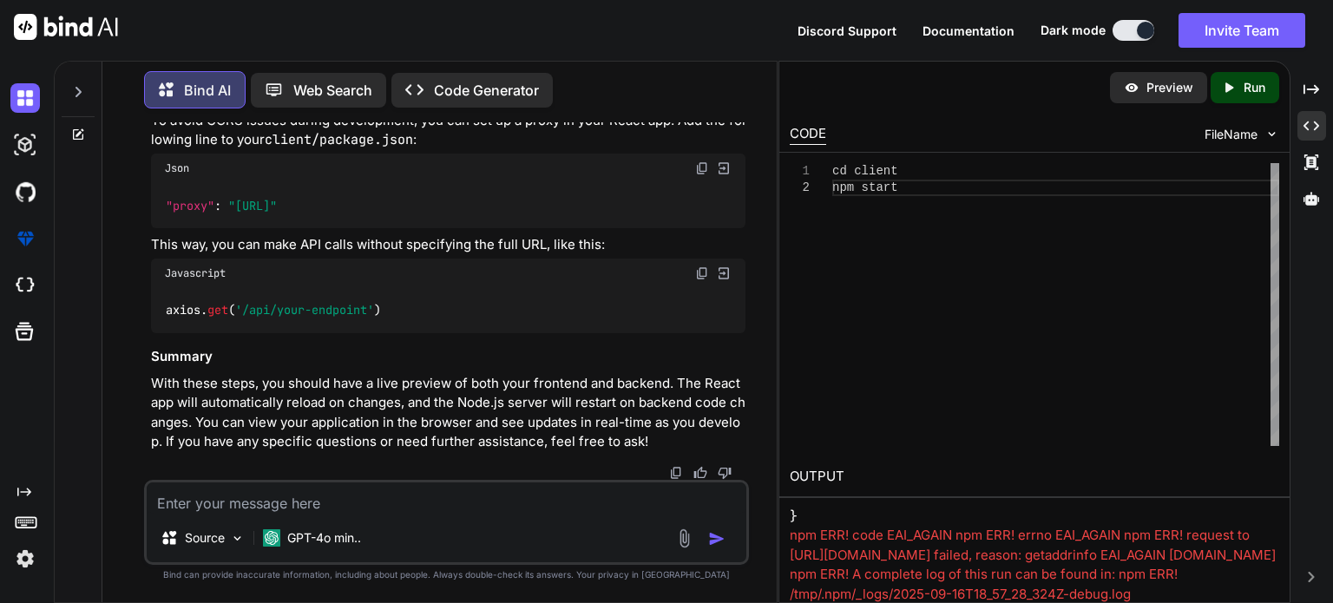
scroll to position [7079, 0]
click at [1226, 96] on div "Created with Pixso. Run" at bounding box center [1245, 87] width 69 height 31
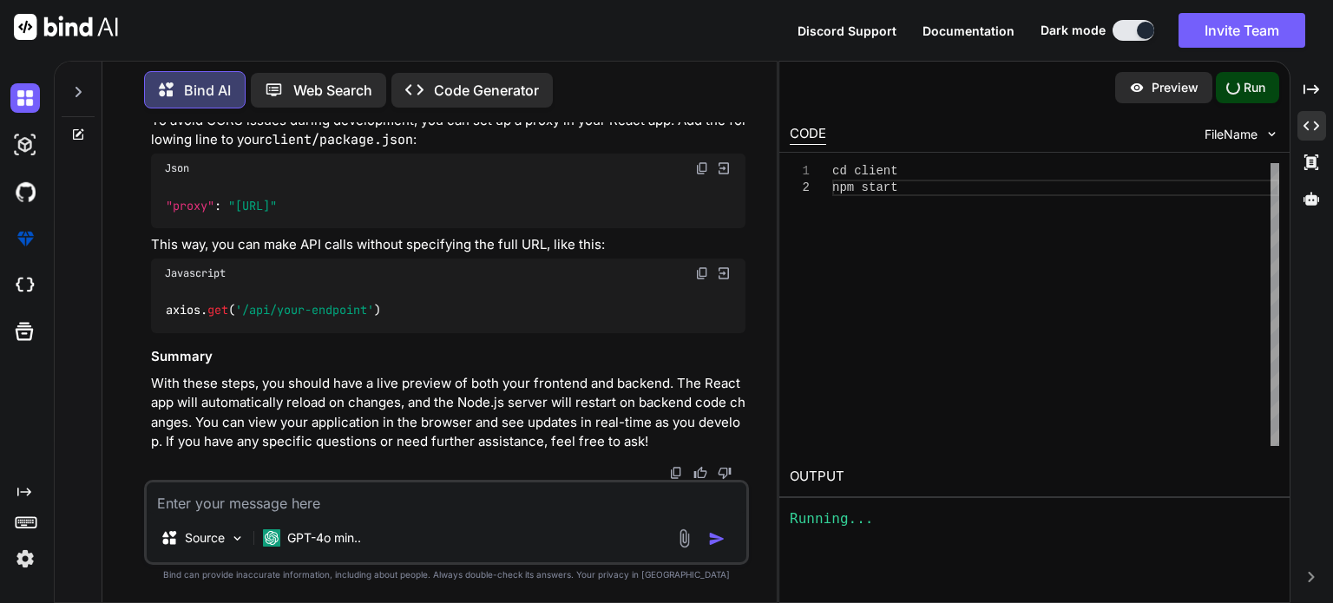
scroll to position [0, 0]
